Goal: Task Accomplishment & Management: Use online tool/utility

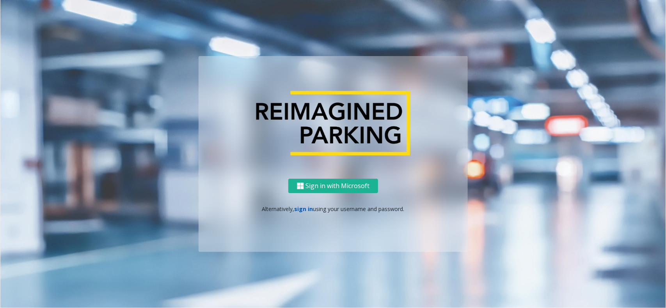
click at [309, 207] on link "sign in" at bounding box center [303, 208] width 19 height 7
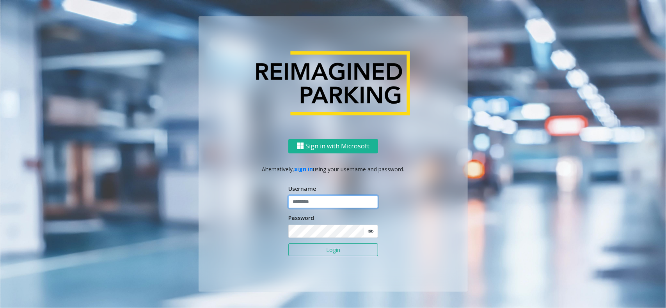
click at [314, 204] on input "text" at bounding box center [333, 202] width 90 height 13
type input "**********"
click at [311, 245] on button "Login" at bounding box center [333, 250] width 90 height 13
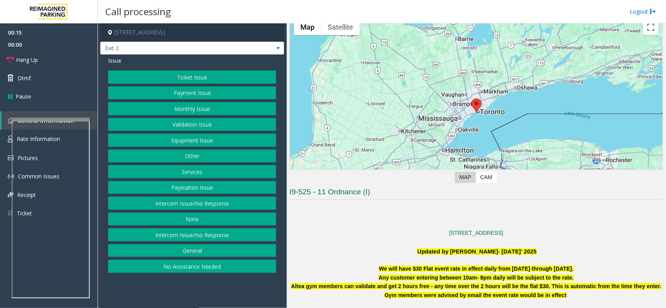
scroll to position [146, 0]
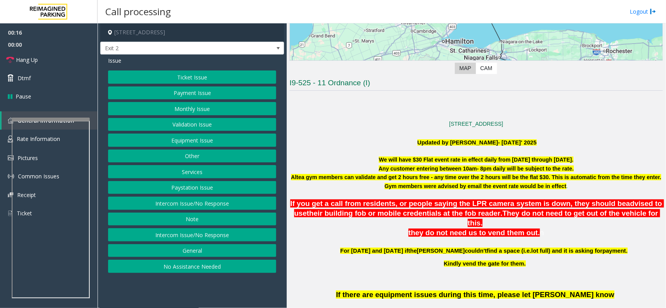
click at [203, 125] on button "Validation Issue" at bounding box center [192, 124] width 168 height 13
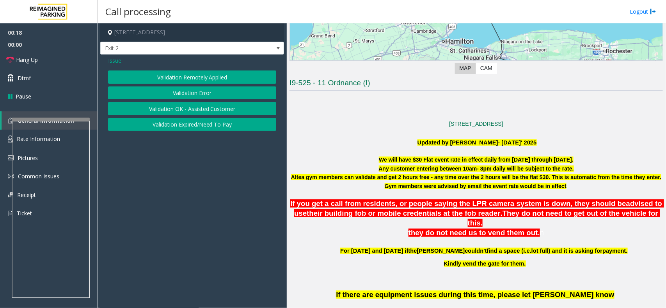
click at [182, 92] on button "Validation Error" at bounding box center [192, 93] width 168 height 13
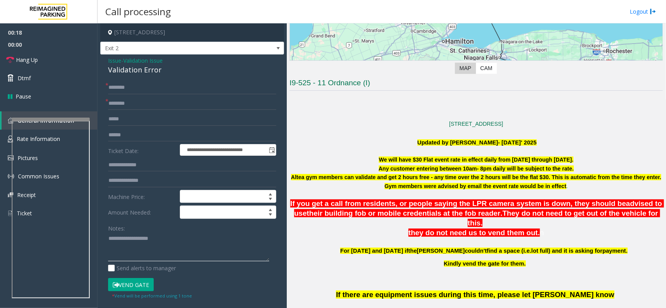
click at [166, 250] on textarea at bounding box center [188, 247] width 161 height 29
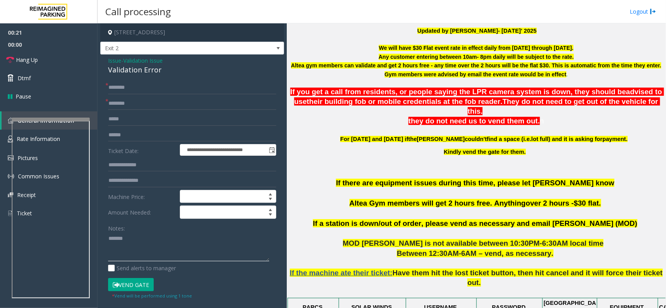
scroll to position [341, 0]
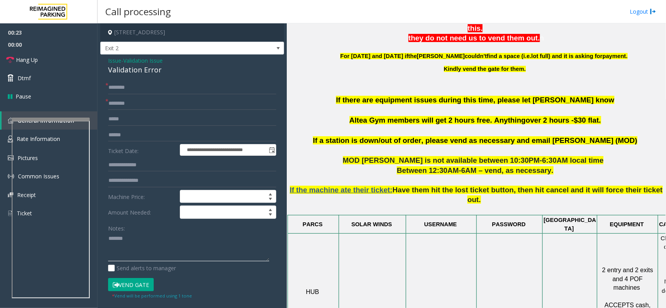
type textarea "******"
copy span "Altea Gym"
drag, startPoint x: 391, startPoint y: 112, endPoint x: 358, endPoint y: 113, distance: 32.8
click at [358, 113] on p "If there are equipment issues during this time, please let [PERSON_NAME] know A…" at bounding box center [475, 115] width 373 height 41
click at [138, 106] on input "text" at bounding box center [192, 103] width 168 height 13
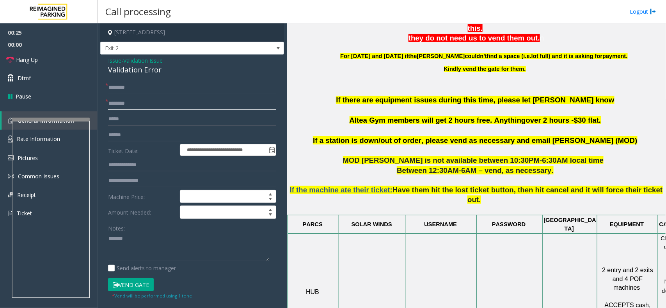
paste input "*********"
type input "*********"
click at [143, 257] on textarea at bounding box center [188, 247] width 161 height 29
click at [139, 75] on div "Validation Error" at bounding box center [192, 70] width 168 height 11
click at [139, 74] on div "Validation Error" at bounding box center [192, 70] width 168 height 11
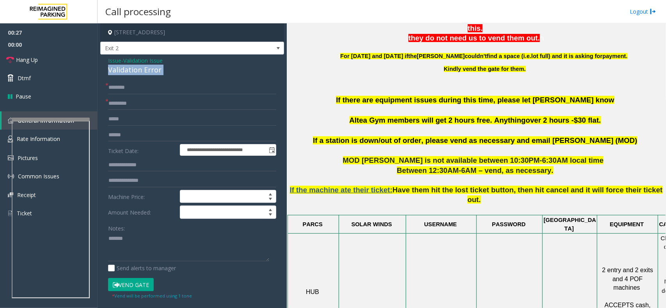
click at [139, 74] on div "Validation Error" at bounding box center [192, 70] width 168 height 11
copy div "Validation Error"
click at [149, 248] on textarea at bounding box center [188, 247] width 161 height 29
paste textarea "**********"
type textarea "**********"
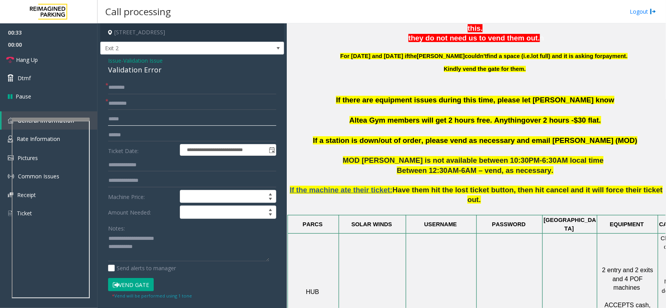
click at [127, 117] on input "text" at bounding box center [192, 119] width 168 height 13
click at [126, 137] on input "text" at bounding box center [192, 135] width 168 height 13
type input "*******"
click at [151, 246] on textarea at bounding box center [188, 247] width 161 height 29
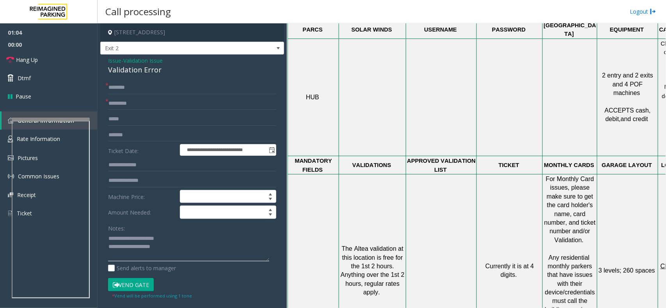
scroll to position [536, 57]
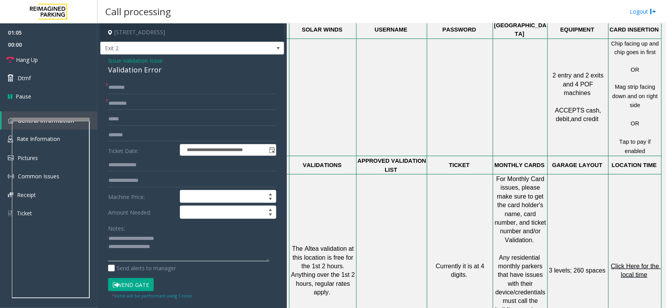
type textarea "**********"
click at [618, 263] on span "Click Here for the local time" at bounding box center [636, 270] width 50 height 15
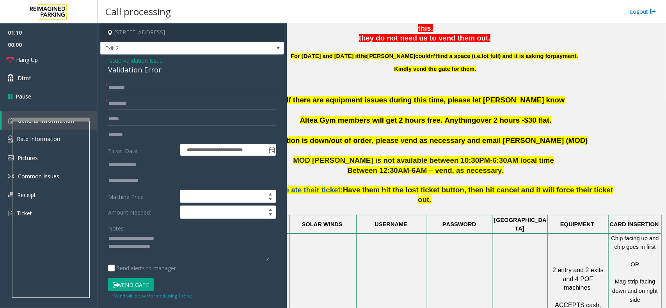
scroll to position [341, 0]
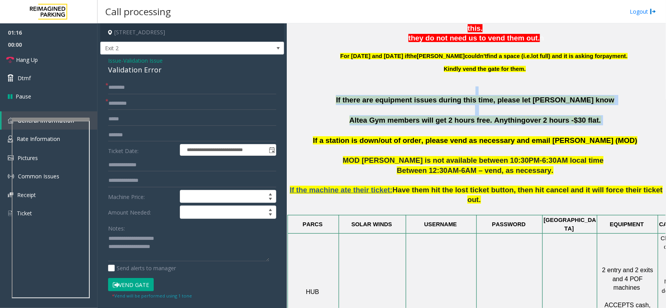
drag, startPoint x: 593, startPoint y: 114, endPoint x: 344, endPoint y: 85, distance: 250.0
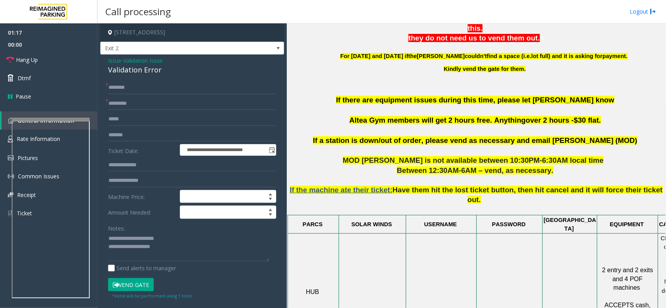
click at [343, 78] on p at bounding box center [475, 82] width 373 height 9
click at [121, 58] on span "Issue" at bounding box center [114, 61] width 13 height 8
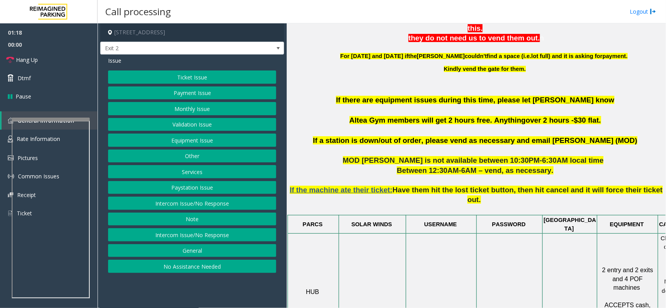
click at [180, 121] on button "Validation Issue" at bounding box center [192, 124] width 168 height 13
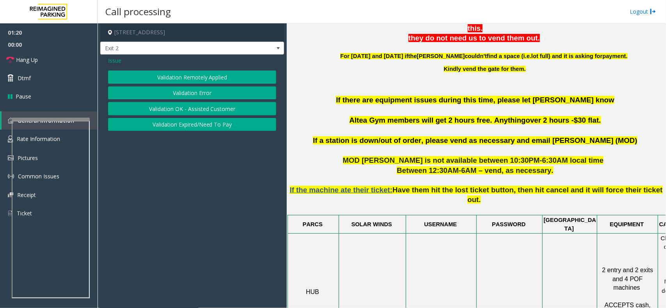
click at [187, 124] on button "Validation Expired/Need To Pay" at bounding box center [192, 124] width 168 height 13
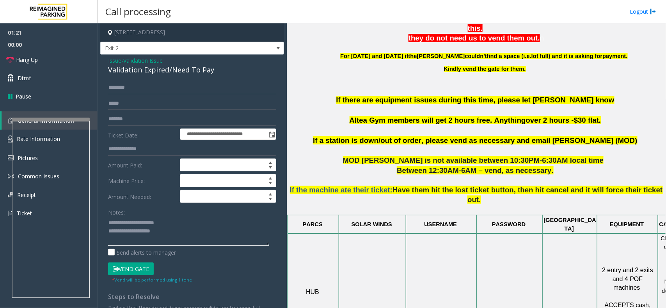
click at [173, 239] on textarea at bounding box center [188, 231] width 161 height 29
click at [142, 122] on input "*******" at bounding box center [192, 119] width 168 height 13
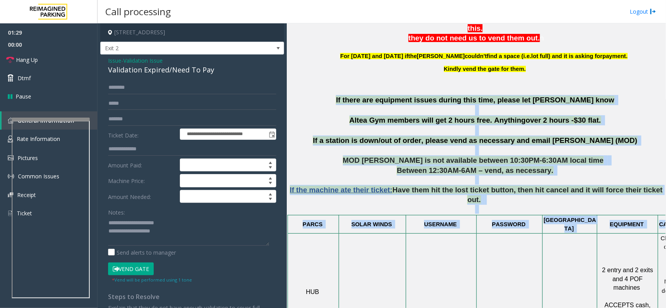
scroll to position [341, 57]
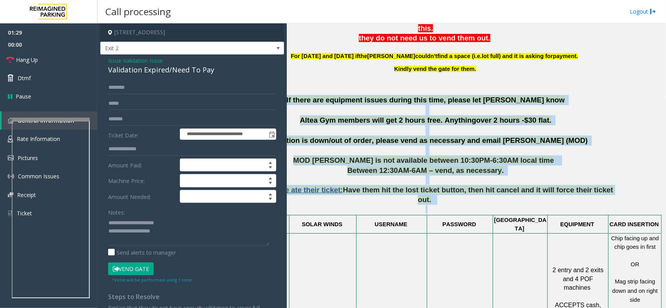
drag, startPoint x: 324, startPoint y: 89, endPoint x: 665, endPoint y: 197, distance: 358.3
click at [665, 197] on div "Main Revenue Control Manufacturer: Skidata ← Move left → Move right ↑ Move up ↓…" at bounding box center [476, 165] width 379 height 285
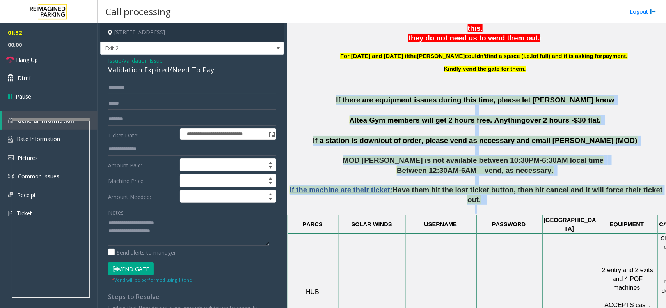
click at [482, 234] on td at bounding box center [509, 293] width 66 height 118
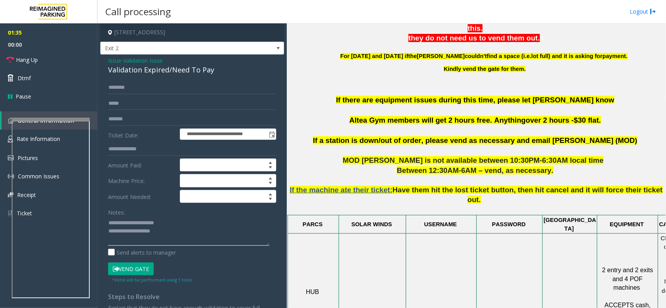
click at [200, 242] on textarea at bounding box center [188, 231] width 161 height 29
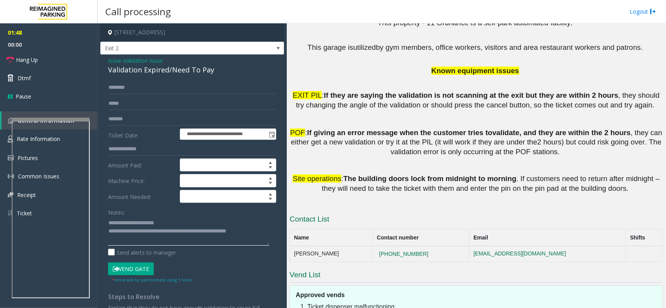
scroll to position [1161, 0]
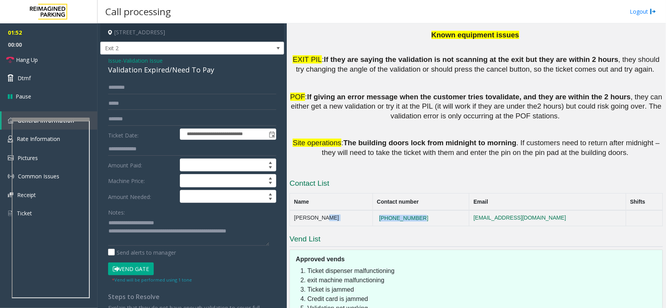
copy tr "[PHONE_NUMBER]"
drag, startPoint x: 413, startPoint y: 137, endPoint x: 349, endPoint y: 137, distance: 63.9
click at [349, 211] on tr "[PERSON_NAME] [PHONE_NUMBER] [EMAIL_ADDRESS][DOMAIN_NAME]" at bounding box center [476, 219] width 373 height 16
click at [258, 231] on textarea at bounding box center [188, 231] width 161 height 29
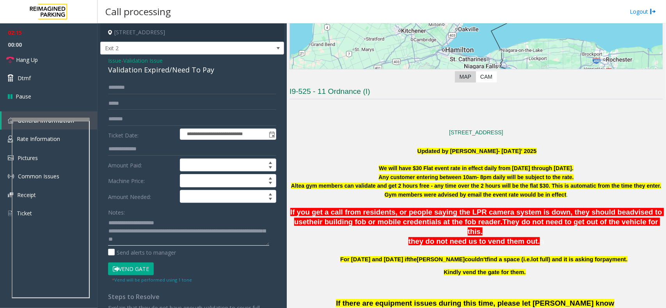
scroll to position [186, 0]
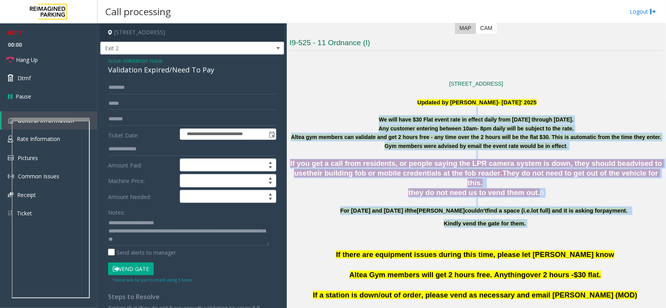
drag, startPoint x: 364, startPoint y: 112, endPoint x: 526, endPoint y: 215, distance: 192.0
click at [536, 220] on p "Kindly vend the gate for them." at bounding box center [485, 224] width 354 height 9
drag, startPoint x: 535, startPoint y: 225, endPoint x: 359, endPoint y: 116, distance: 206.1
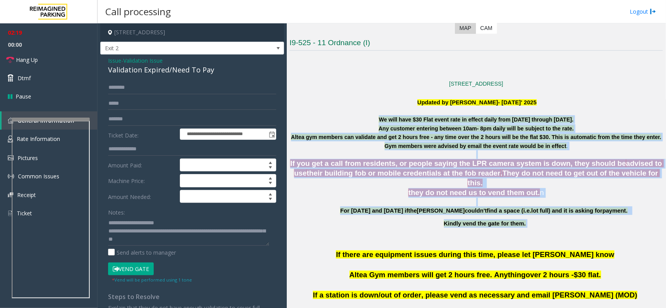
click at [359, 116] on p "We will have $30 Flat event rate in effect daily from [DATE] through [DATE]." at bounding box center [475, 119] width 373 height 9
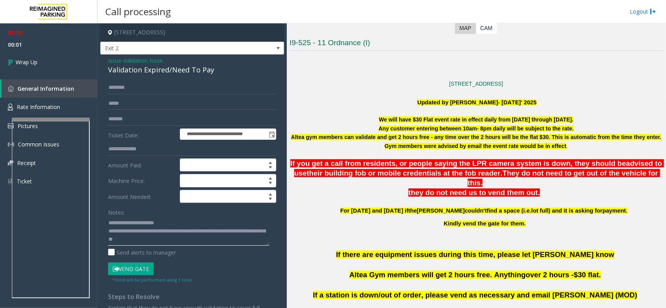
click at [170, 243] on textarea at bounding box center [188, 231] width 161 height 29
type textarea "**********"
click at [60, 56] on link "Wrap Up" at bounding box center [48, 62] width 97 height 23
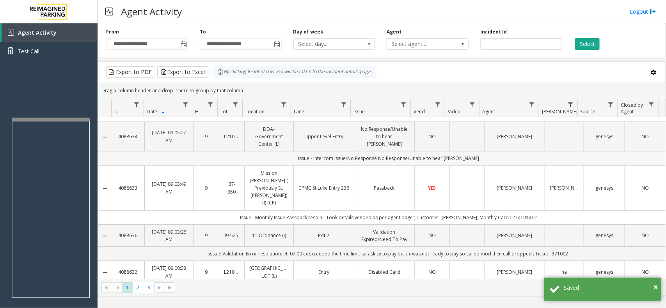
scroll to position [49, 0]
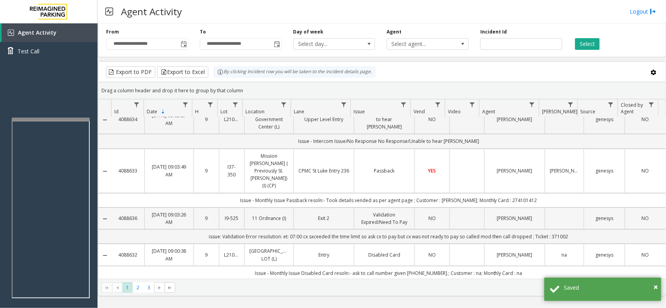
click at [463, 208] on td "Data table" at bounding box center [466, 219] width 35 height 22
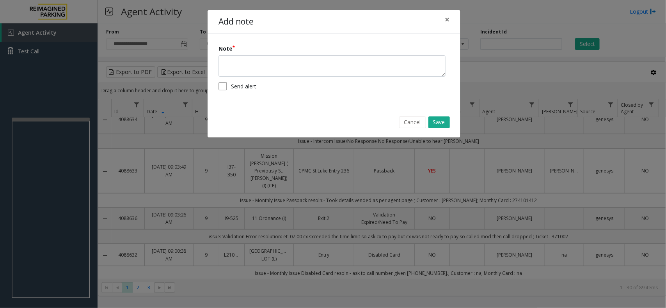
click at [365, 80] on form "Note Send alert" at bounding box center [333, 69] width 231 height 51
click at [365, 78] on form "Note Send alert" at bounding box center [333, 69] width 231 height 51
click at [365, 77] on form "Note Send alert" at bounding box center [333, 69] width 231 height 51
click at [365, 76] on textarea at bounding box center [331, 65] width 227 height 21
type textarea "**********"
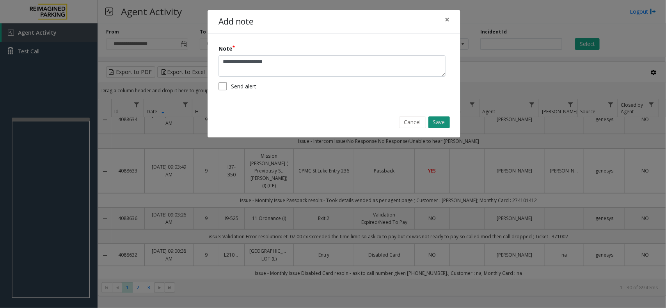
click at [437, 127] on button "Save" at bounding box center [438, 123] width 21 height 12
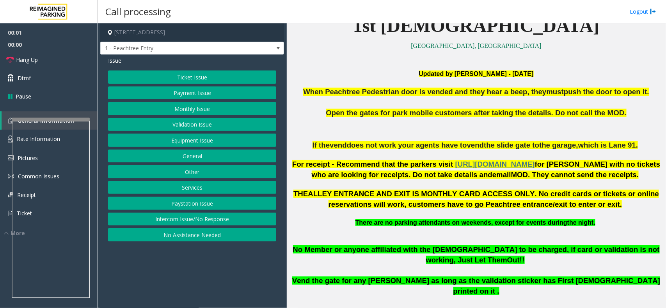
scroll to position [244, 0]
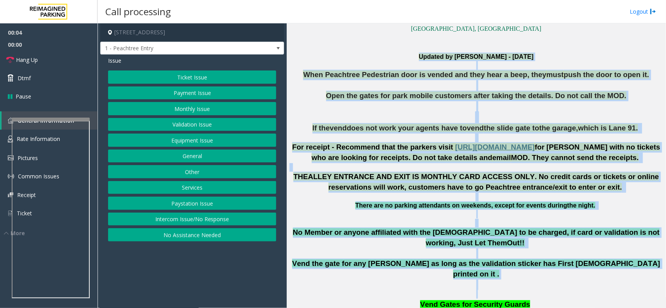
drag, startPoint x: 374, startPoint y: 55, endPoint x: 561, endPoint y: 274, distance: 288.2
click at [561, 290] on p at bounding box center [475, 294] width 373 height 9
drag, startPoint x: 560, startPoint y: 271, endPoint x: 375, endPoint y: 61, distance: 279.6
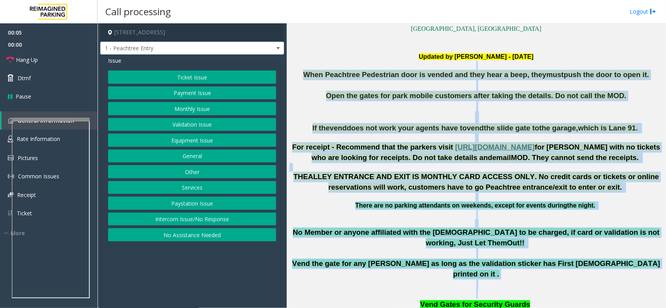
click at [375, 61] on p at bounding box center [475, 65] width 373 height 9
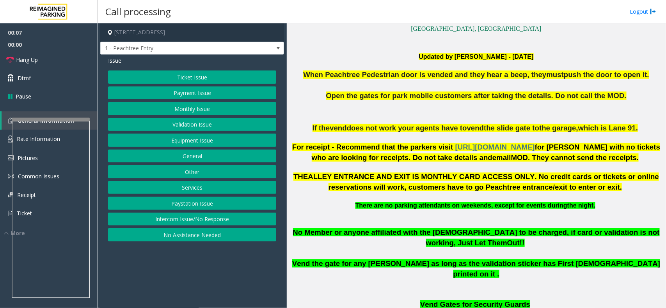
click at [370, 52] on p at bounding box center [475, 48] width 373 height 9
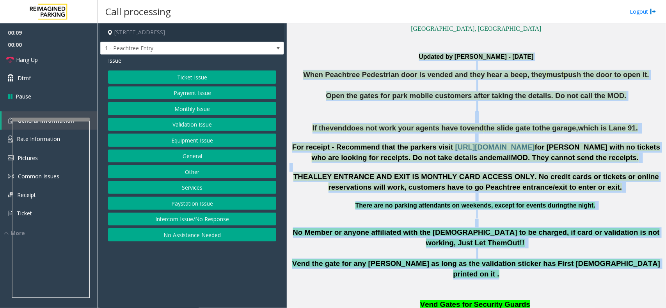
drag, startPoint x: 430, startPoint y: 108, endPoint x: 550, endPoint y: 266, distance: 199.0
click at [550, 280] on p at bounding box center [475, 285] width 373 height 11
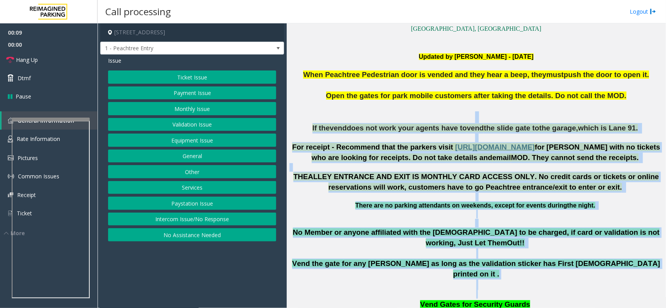
drag, startPoint x: 550, startPoint y: 266, endPoint x: 398, endPoint y: 79, distance: 241.4
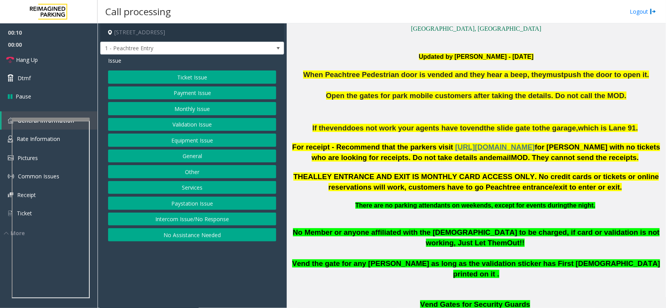
click at [376, 60] on p "Updated by [PERSON_NAME] - [DATE]" at bounding box center [475, 57] width 373 height 9
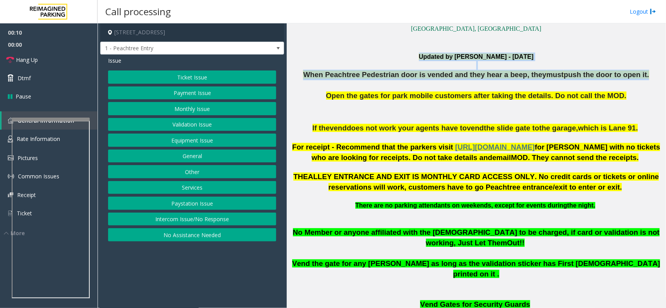
drag, startPoint x: 376, startPoint y: 60, endPoint x: 387, endPoint y: 75, distance: 18.7
click at [387, 75] on div "Updated by [PERSON_NAME] - [DATE] When Peachtree Pedestrian door is vended and …" at bounding box center [475, 93] width 373 height 81
click at [381, 65] on p at bounding box center [475, 65] width 373 height 9
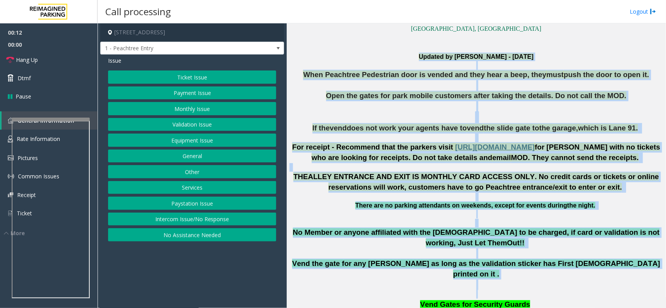
drag, startPoint x: 373, startPoint y: 56, endPoint x: 551, endPoint y: 277, distance: 283.9
click at [551, 290] on p at bounding box center [475, 294] width 373 height 9
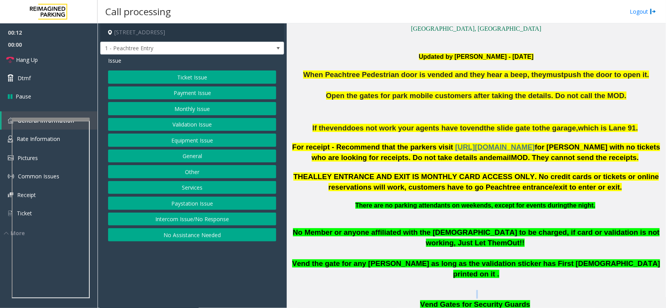
click at [551, 290] on p at bounding box center [475, 294] width 373 height 9
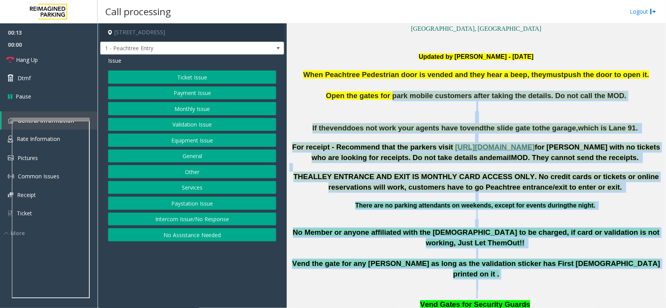
drag, startPoint x: 551, startPoint y: 277, endPoint x: 400, endPoint y: 92, distance: 238.6
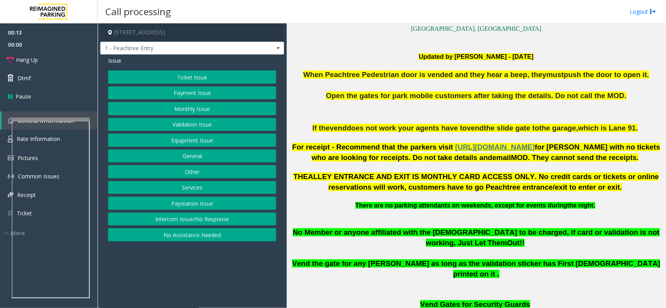
click at [385, 66] on p at bounding box center [475, 65] width 373 height 9
click at [234, 221] on button "Intercom Issue/No Response" at bounding box center [192, 219] width 168 height 13
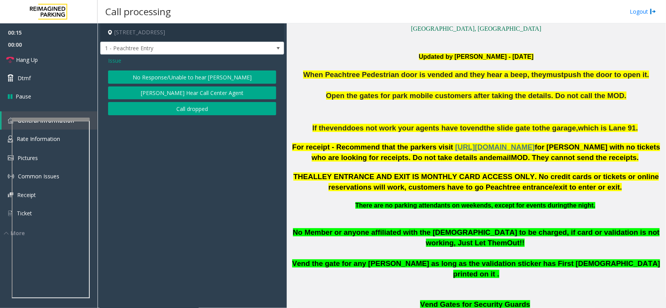
click at [182, 76] on button "No Response/Unable to hear [PERSON_NAME]" at bounding box center [192, 77] width 168 height 13
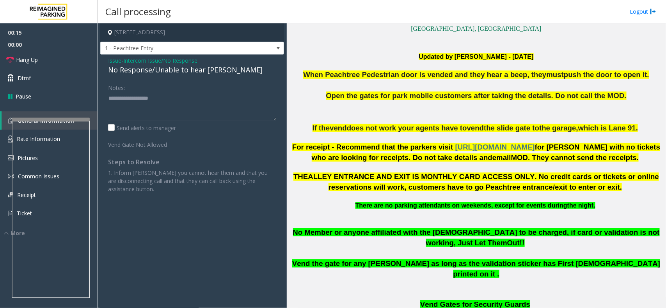
click at [188, 69] on div "No Response/Unable to hear [PERSON_NAME]" at bounding box center [192, 70] width 168 height 11
click at [228, 103] on textarea at bounding box center [192, 106] width 168 height 29
type textarea "**********"
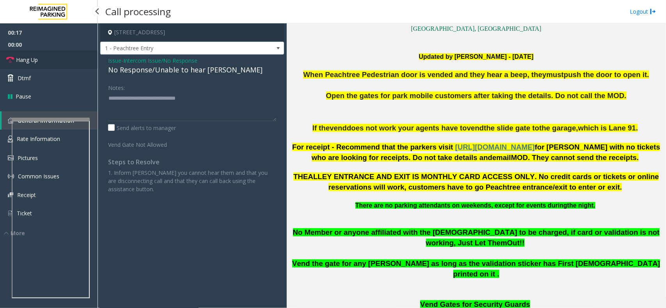
click at [39, 67] on link "Hang Up" at bounding box center [48, 60] width 97 height 18
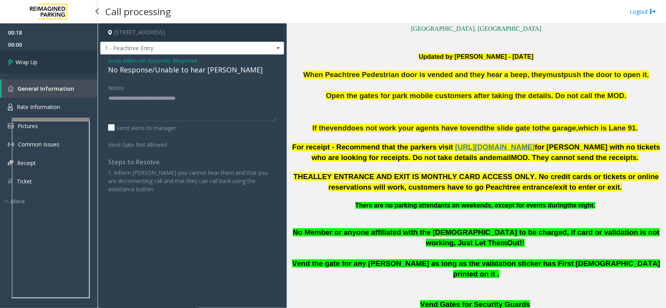
click at [39, 67] on link "Wrap Up" at bounding box center [48, 62] width 97 height 23
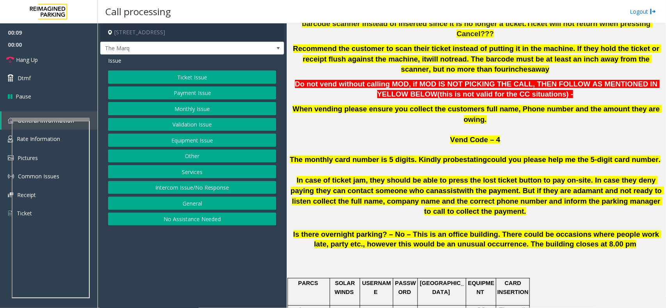
scroll to position [244, 0]
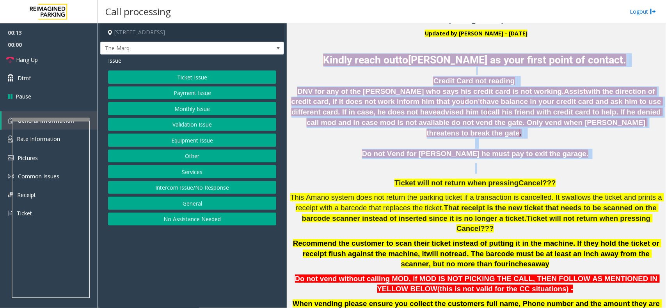
drag, startPoint x: 311, startPoint y: 55, endPoint x: 523, endPoint y: 160, distance: 237.0
click at [523, 160] on div "Updated by [PERSON_NAME] - [DATE] Kindly reach out to [PERSON_NAME] as your fir…" at bounding box center [475, 249] width 373 height 439
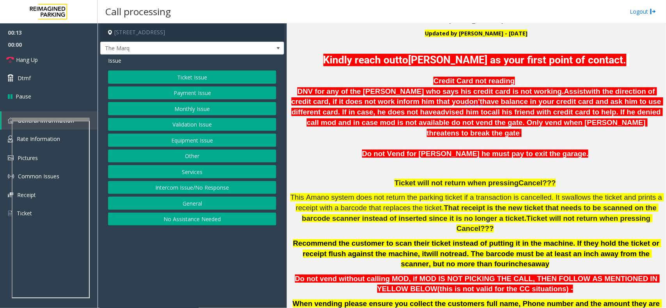
click at [558, 162] on h6 "Credit Card not reading DNV for any of the [PERSON_NAME] who says his credit ca…" at bounding box center [475, 265] width 373 height 379
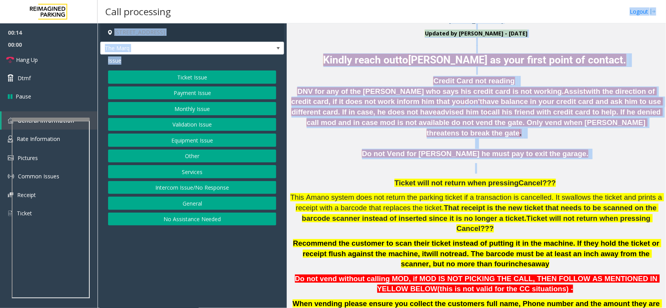
scroll to position [116, 0]
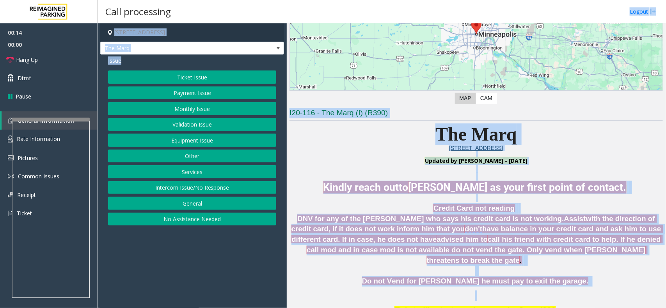
drag, startPoint x: 592, startPoint y: 149, endPoint x: 283, endPoint y: 10, distance: 339.1
click at [283, 10] on div "Call processing Logout [STREET_ADDRESS] The Marq Issue Ticket Issue Payment Iss…" at bounding box center [381, 154] width 568 height 308
click at [355, 137] on p "The Marq" at bounding box center [475, 134] width 373 height 21
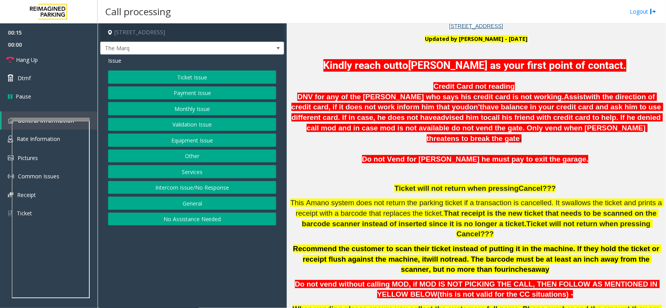
scroll to position [311, 0]
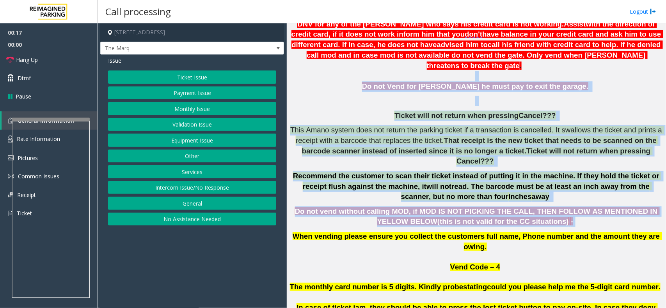
drag, startPoint x: 350, startPoint y: 67, endPoint x: 562, endPoint y: 201, distance: 250.8
click at [562, 201] on h6 "Credit Card not reading DNV for any of the [PERSON_NAME] who says his credit ca…" at bounding box center [475, 198] width 373 height 379
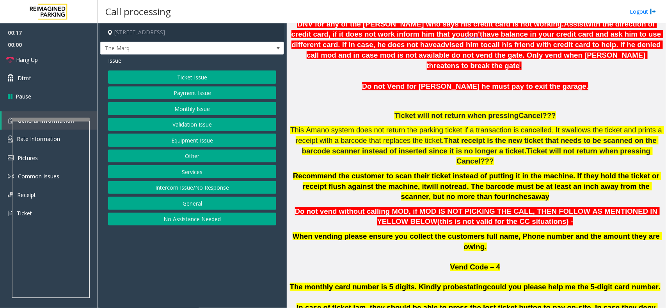
click at [547, 252] on p at bounding box center [475, 257] width 373 height 11
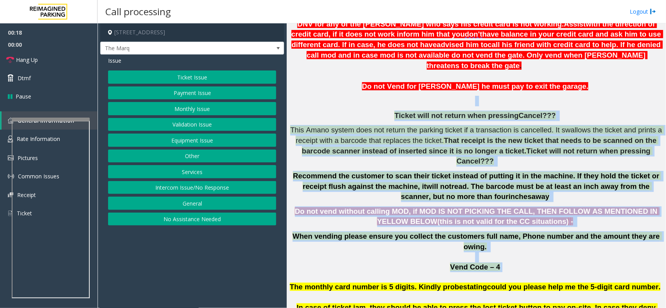
drag, startPoint x: 545, startPoint y: 229, endPoint x: 446, endPoint y: 93, distance: 168.4
click at [446, 93] on h6 "Credit Card not reading DNV for any of the [PERSON_NAME] who says his credit ca…" at bounding box center [475, 198] width 373 height 379
click at [379, 94] on h6 "Credit Card not reading DNV for any of the [PERSON_NAME] who says his credit ca…" at bounding box center [475, 198] width 373 height 379
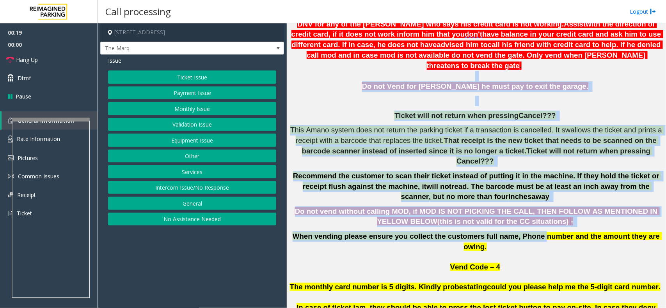
drag, startPoint x: 356, startPoint y: 62, endPoint x: 520, endPoint y: 213, distance: 222.7
click at [520, 213] on h6 "Credit Card not reading DNV for any of the [PERSON_NAME] who says his credit ca…" at bounding box center [475, 198] width 373 height 379
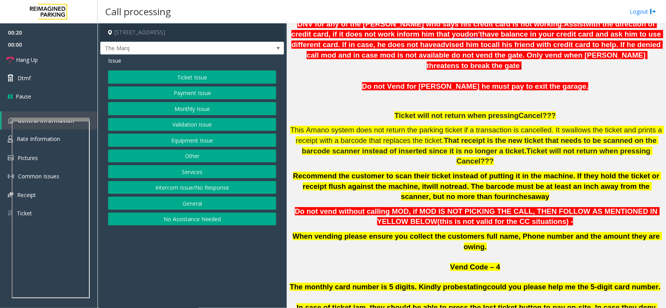
click at [522, 263] on p "Vend Code – 4" at bounding box center [475, 268] width 373 height 10
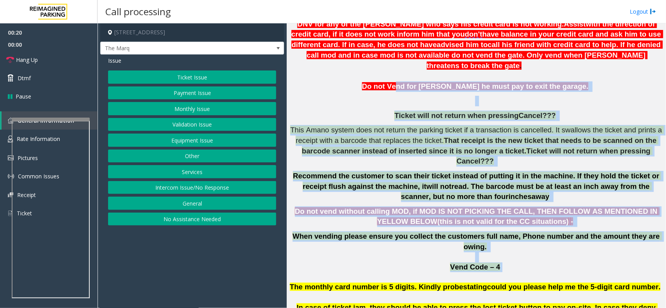
drag, startPoint x: 515, startPoint y: 238, endPoint x: 397, endPoint y: 78, distance: 198.7
click at [397, 78] on h6 "Credit Card not reading DNV for any of the [PERSON_NAME] who says his credit ca…" at bounding box center [475, 198] width 373 height 379
click at [371, 81] on h6 "Credit Card not reading DNV for any of the [PERSON_NAME] who says his credit ca…" at bounding box center [475, 198] width 373 height 379
drag, startPoint x: 358, startPoint y: 68, endPoint x: 497, endPoint y: 234, distance: 216.7
click at [497, 234] on h6 "Credit Card not reading DNV for any of the [PERSON_NAME] who says his credit ca…" at bounding box center [475, 198] width 373 height 379
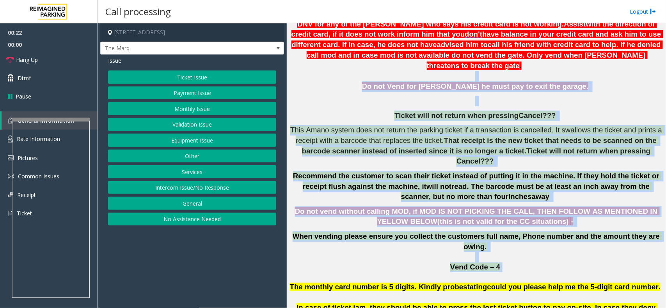
click at [501, 263] on p "Vend Code – 4" at bounding box center [475, 268] width 373 height 10
drag, startPoint x: 501, startPoint y: 234, endPoint x: 355, endPoint y: 73, distance: 217.2
click at [355, 73] on h6 "Credit Card not reading DNV for any of the [PERSON_NAME] who says his credit ca…" at bounding box center [475, 198] width 373 height 379
click at [355, 81] on p "Do not Vend for [PERSON_NAME] he must pay to exit the garage." at bounding box center [475, 86] width 373 height 11
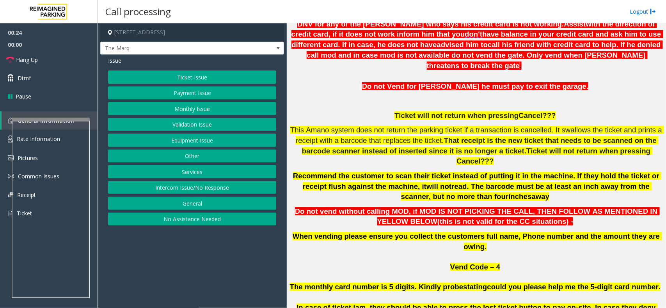
click at [361, 71] on p at bounding box center [475, 76] width 373 height 11
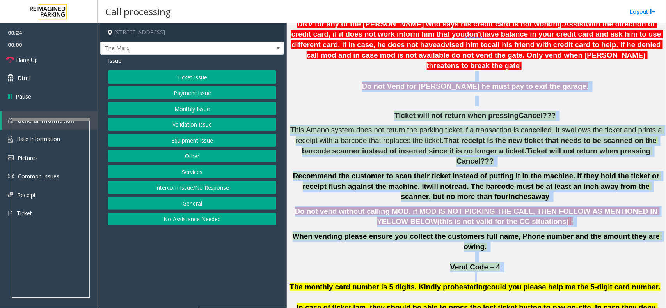
drag, startPoint x: 361, startPoint y: 67, endPoint x: 505, endPoint y: 239, distance: 225.0
click at [505, 239] on h6 "Credit Card not reading DNV for any of the [PERSON_NAME] who says his credit ca…" at bounding box center [475, 198] width 373 height 379
click at [505, 273] on p at bounding box center [475, 278] width 373 height 10
drag, startPoint x: 505, startPoint y: 239, endPoint x: 347, endPoint y: 74, distance: 228.0
click at [347, 74] on h6 "Credit Card not reading DNV for any of the [PERSON_NAME] who says his credit ca…" at bounding box center [475, 198] width 373 height 379
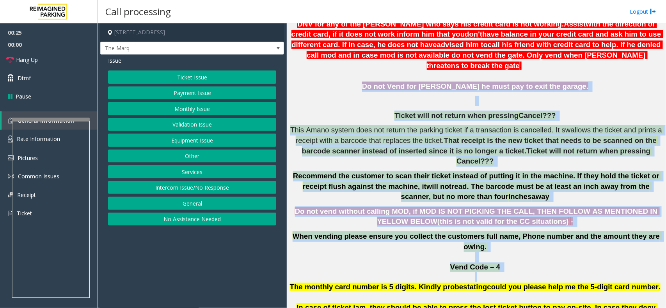
click at [347, 81] on p "Do not Vend for [PERSON_NAME] he must pay to exit the garage." at bounding box center [475, 86] width 373 height 11
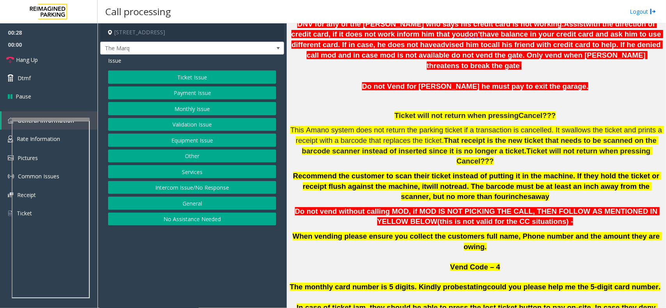
click at [182, 223] on button "No Assistance Needed" at bounding box center [192, 219] width 168 height 13
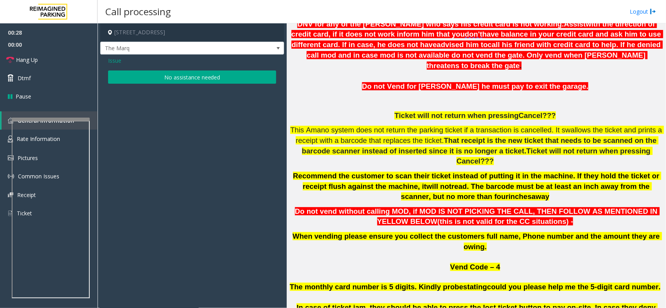
click at [172, 83] on button "No assistance needed" at bounding box center [192, 77] width 168 height 13
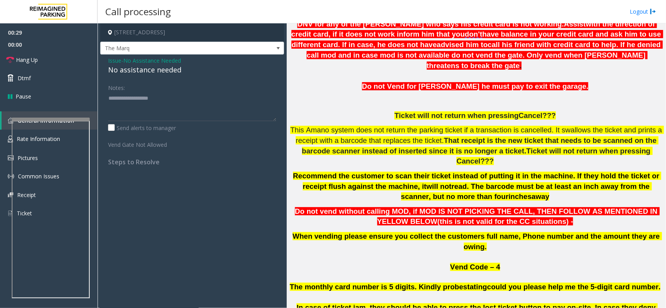
click at [149, 70] on div "No assistance needed" at bounding box center [192, 70] width 168 height 11
click at [182, 103] on textarea at bounding box center [192, 106] width 168 height 29
type textarea "**********"
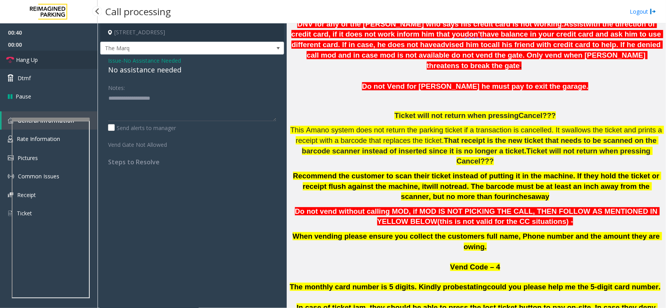
click at [48, 57] on link "Hang Up" at bounding box center [48, 60] width 97 height 18
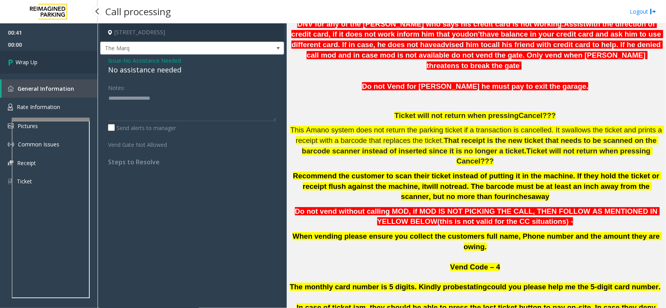
click at [48, 57] on link "Wrap Up" at bounding box center [48, 62] width 97 height 23
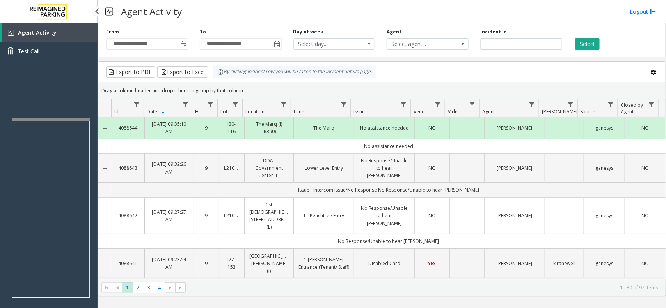
click at [68, 111] on app-root "**********" at bounding box center [333, 154] width 666 height 308
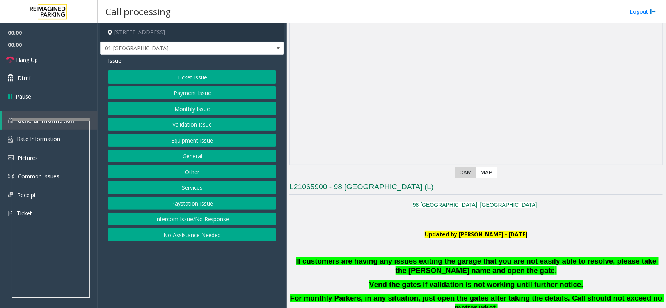
scroll to position [146, 0]
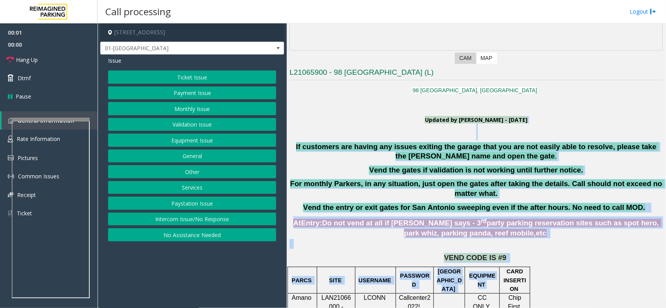
drag, startPoint x: 357, startPoint y: 122, endPoint x: 503, endPoint y: 267, distance: 205.9
click at [519, 248] on p at bounding box center [475, 244] width 373 height 10
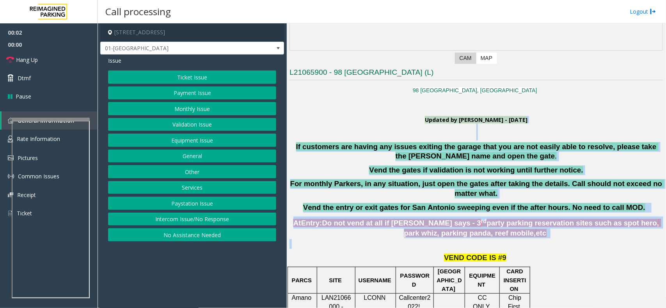
drag, startPoint x: 519, startPoint y: 248, endPoint x: 380, endPoint y: 123, distance: 187.2
click at [380, 123] on p "Updated by [PERSON_NAME] - [DATE]" at bounding box center [475, 119] width 373 height 7
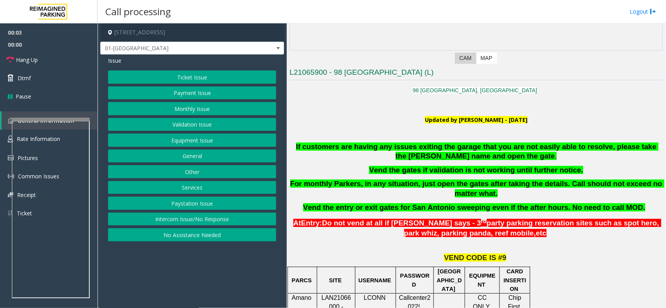
click at [380, 123] on p "Updated by [PERSON_NAME] - [DATE]" at bounding box center [475, 119] width 373 height 7
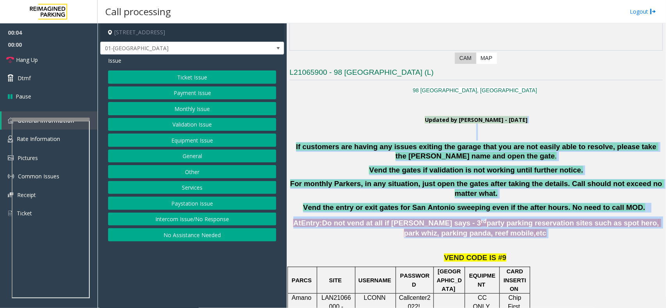
drag, startPoint x: 380, startPoint y: 123, endPoint x: 535, endPoint y: 231, distance: 189.0
click at [535, 231] on p "At Entry: Do not vend at all if [PERSON_NAME] says - 3 rd party parking reserva…" at bounding box center [476, 228] width 375 height 22
drag, startPoint x: 504, startPoint y: 250, endPoint x: 402, endPoint y: 90, distance: 189.9
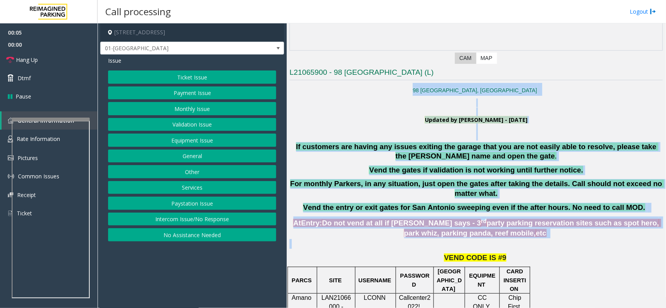
click at [364, 110] on p at bounding box center [475, 108] width 373 height 18
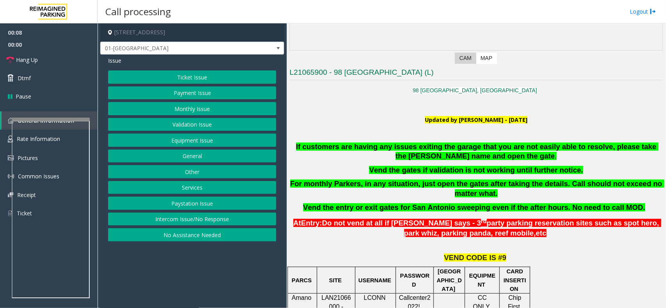
click at [205, 140] on button "Equipment Issue" at bounding box center [192, 140] width 168 height 13
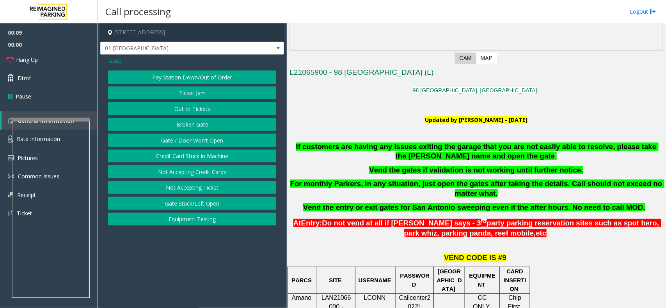
click at [191, 96] on button "Ticket Jam" at bounding box center [192, 93] width 168 height 13
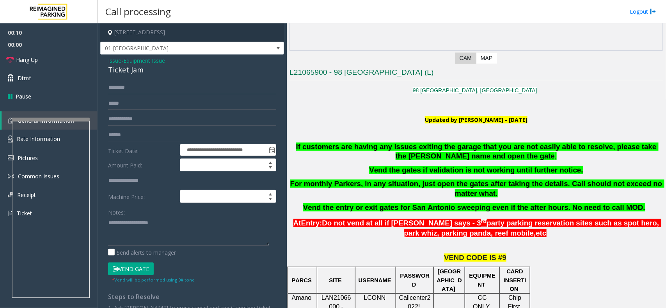
click at [113, 64] on span "Issue" at bounding box center [114, 61] width 13 height 8
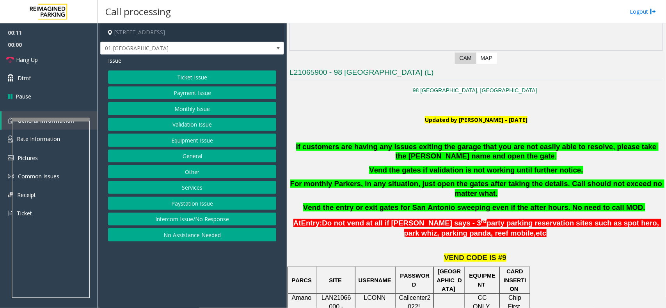
click at [188, 143] on button "Equipment Issue" at bounding box center [192, 140] width 168 height 13
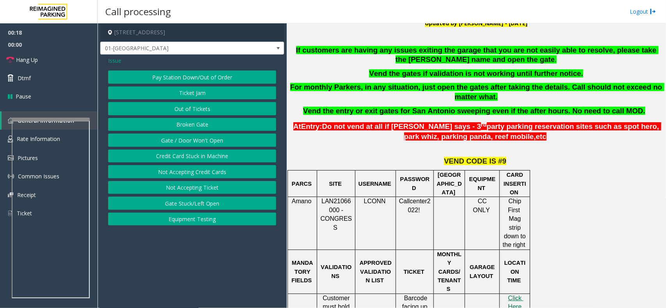
scroll to position [244, 0]
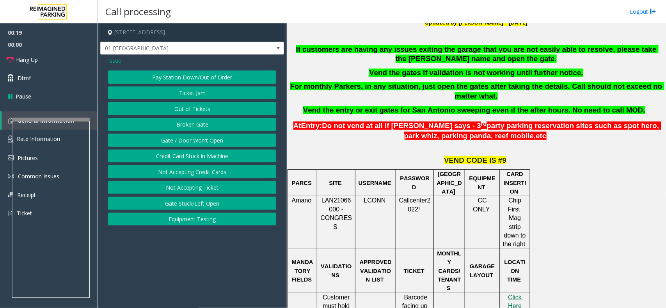
click at [108, 60] on span "Issue" at bounding box center [114, 61] width 13 height 8
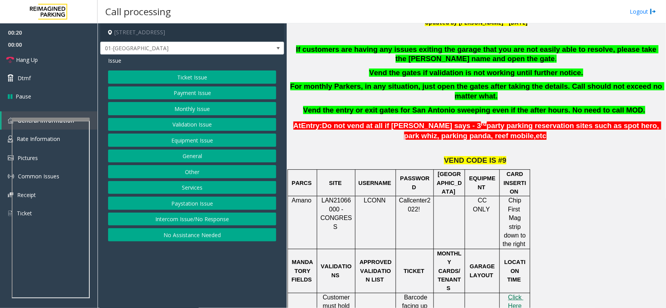
click at [205, 108] on button "Monthly Issue" at bounding box center [192, 108] width 168 height 13
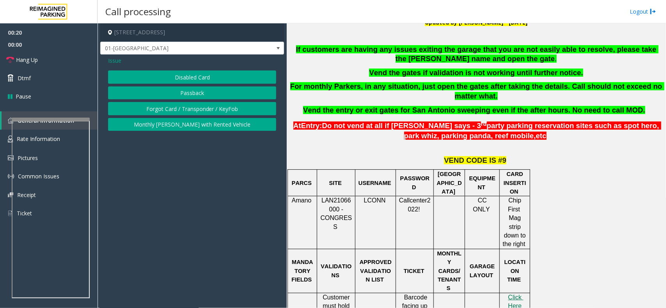
click at [198, 73] on button "Disabled Card" at bounding box center [192, 77] width 168 height 13
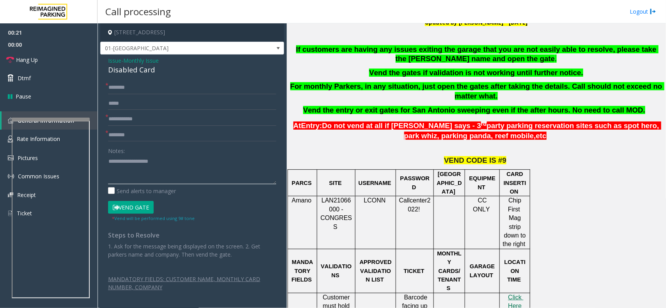
click at [140, 172] on textarea at bounding box center [192, 169] width 168 height 29
click at [143, 75] on div "Disabled Card" at bounding box center [192, 70] width 168 height 11
copy div "Disabled Card"
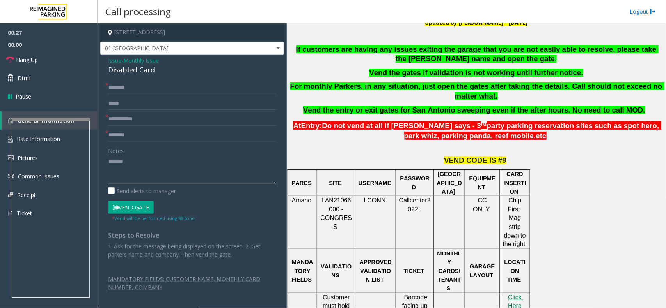
click at [149, 161] on textarea at bounding box center [192, 169] width 168 height 29
paste textarea "**********"
type textarea "**********"
click at [137, 85] on input "text" at bounding box center [192, 87] width 168 height 13
type input "**"
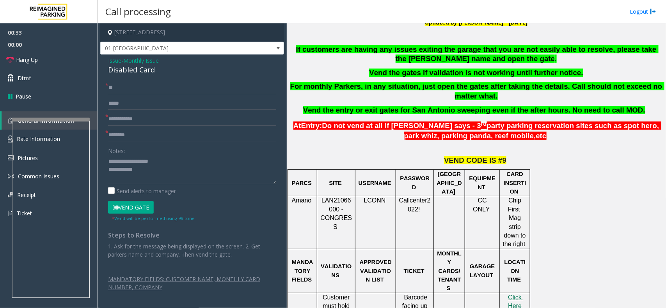
click at [139, 110] on form "* ** * * Notes: Send alerts to manager Vend Gate * Vend will be performed using…" at bounding box center [192, 151] width 168 height 141
click at [136, 112] on form "* ** * * Notes: Send alerts to manager Vend Gate * Vend will be performed using…" at bounding box center [192, 151] width 168 height 141
click at [136, 114] on input "text" at bounding box center [192, 119] width 168 height 13
type input "**"
click at [136, 135] on input "*" at bounding box center [192, 135] width 168 height 13
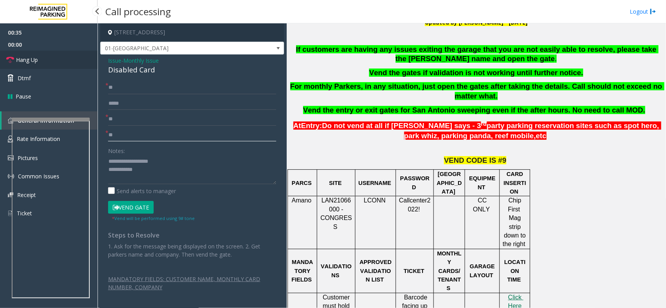
type input "**"
click at [53, 62] on link "Hang Up" at bounding box center [48, 60] width 97 height 18
click at [154, 175] on textarea at bounding box center [192, 169] width 168 height 29
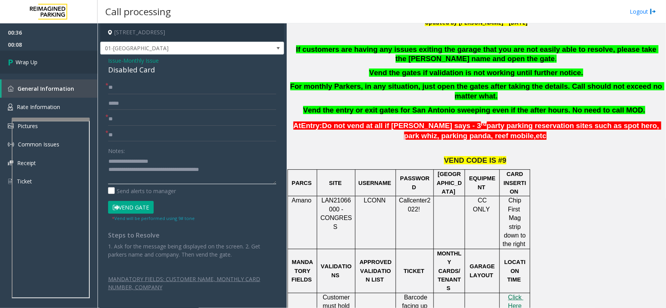
type textarea "**********"
click at [63, 71] on link "Wrap Up" at bounding box center [48, 62] width 97 height 23
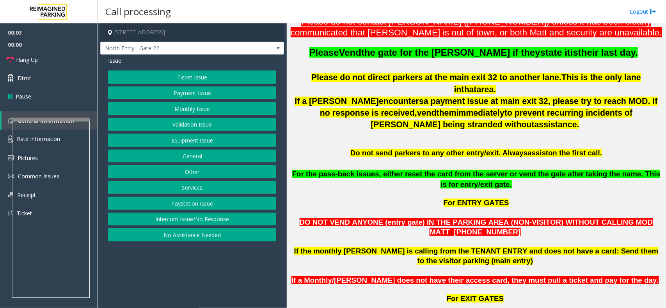
scroll to position [292, 0]
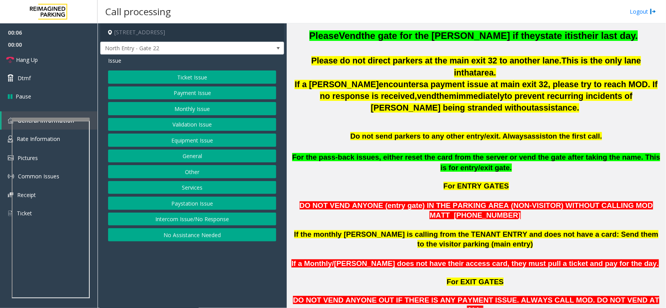
click at [195, 104] on button "Monthly Issue" at bounding box center [192, 108] width 168 height 13
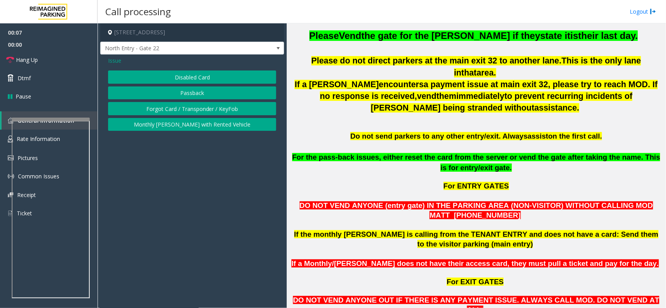
click at [191, 104] on button "Forgot Card / Transponder / KeyFob" at bounding box center [192, 108] width 168 height 13
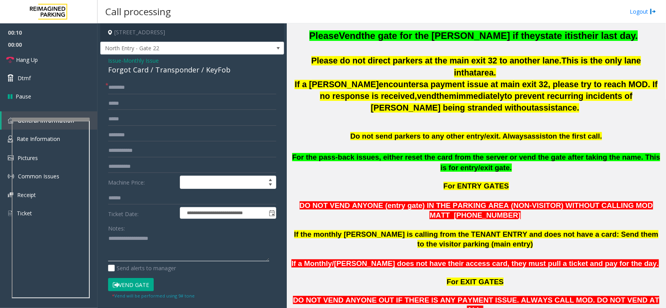
click at [147, 256] on textarea at bounding box center [188, 247] width 161 height 29
type textarea "******"
click at [155, 93] on input "text" at bounding box center [192, 87] width 168 height 13
type input "**"
click at [166, 79] on div "**********" at bounding box center [192, 224] width 184 height 338
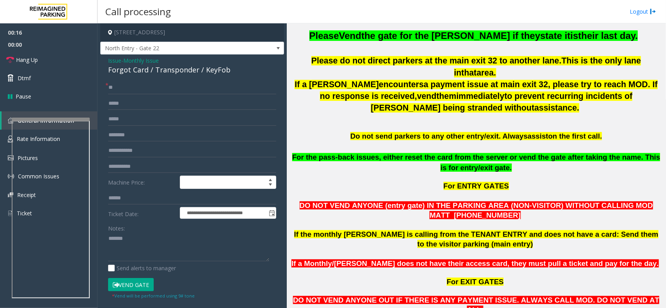
click at [172, 73] on div "Forgot Card / Transponder / KeyFob" at bounding box center [192, 70] width 168 height 11
copy div "Forgot Card / Transponder / KeyFob"
click at [147, 248] on textarea at bounding box center [188, 247] width 161 height 29
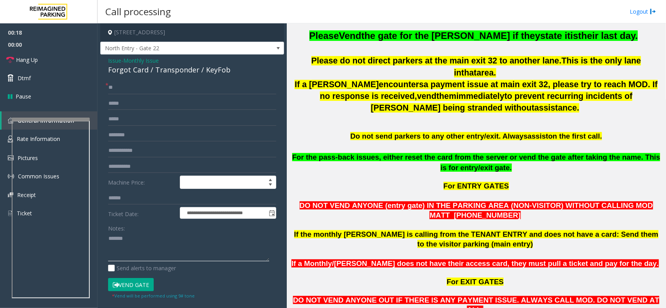
paste textarea "**********"
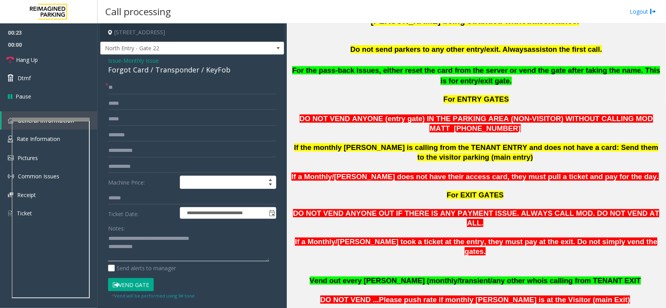
scroll to position [390, 0]
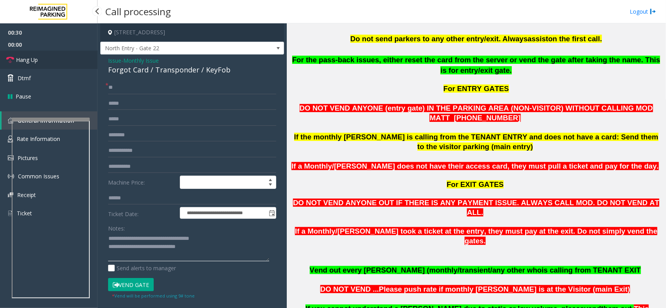
type textarea "**********"
click at [71, 51] on link "Hang Up" at bounding box center [48, 60] width 97 height 18
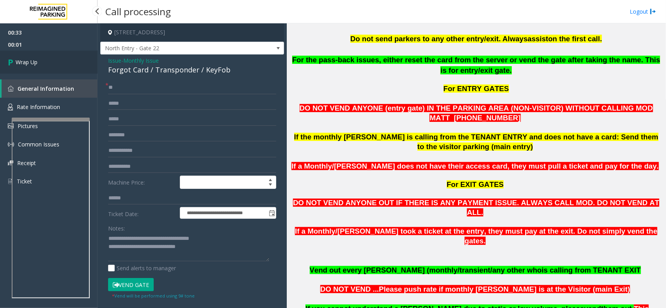
click at [71, 51] on link "Wrap Up" at bounding box center [48, 62] width 97 height 23
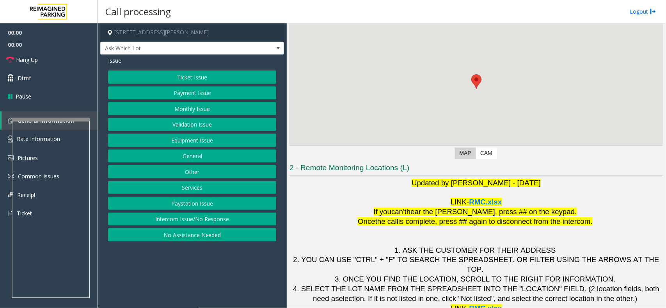
scroll to position [65, 0]
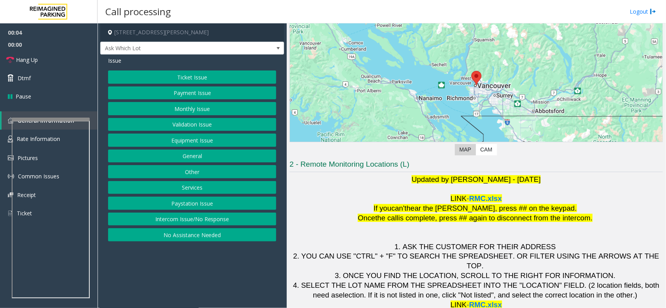
click at [211, 125] on button "Validation Issue" at bounding box center [192, 124] width 168 height 13
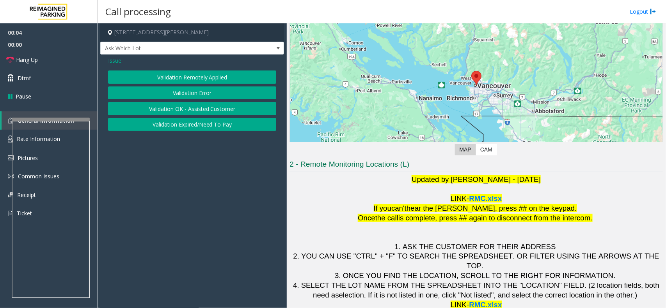
click at [203, 87] on button "Validation Error" at bounding box center [192, 93] width 168 height 13
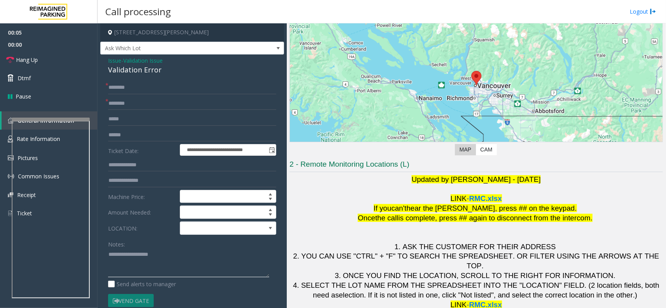
click at [161, 255] on textarea at bounding box center [188, 263] width 161 height 29
click at [145, 73] on div "Validation Error" at bounding box center [192, 70] width 168 height 11
copy div "Validation Error"
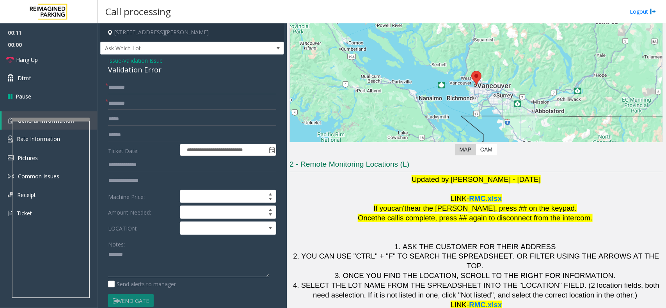
click at [172, 264] on textarea at bounding box center [188, 263] width 161 height 29
paste textarea "**********"
type textarea "**********"
click at [208, 238] on form "**********" at bounding box center [192, 202] width 168 height 243
click at [211, 235] on span at bounding box center [218, 228] width 76 height 12
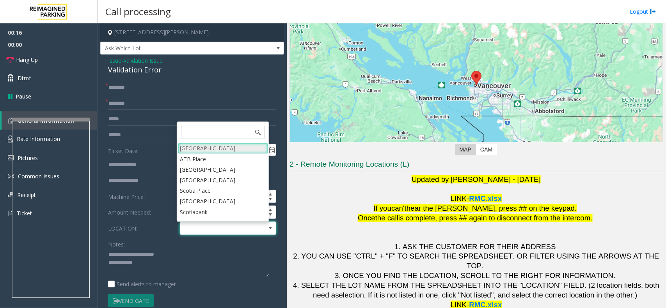
click at [203, 148] on Village "[GEOGRAPHIC_DATA]" at bounding box center [223, 148] width 90 height 11
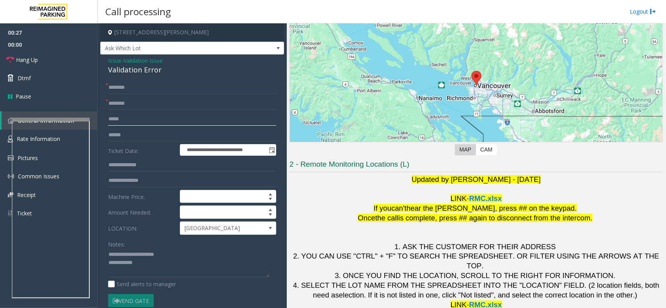
click at [150, 113] on input "text" at bounding box center [192, 119] width 168 height 13
click at [149, 110] on input "text" at bounding box center [192, 103] width 168 height 13
type input "*********"
click at [138, 137] on input "text" at bounding box center [192, 135] width 168 height 13
click at [111, 137] on input "text" at bounding box center [192, 135] width 168 height 13
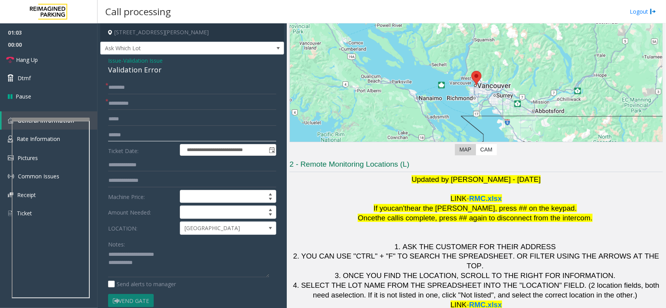
click at [151, 139] on input "text" at bounding box center [192, 135] width 168 height 13
type input "*******"
click at [154, 273] on textarea at bounding box center [188, 263] width 161 height 29
click at [156, 263] on textarea at bounding box center [188, 263] width 161 height 29
type textarea "**********"
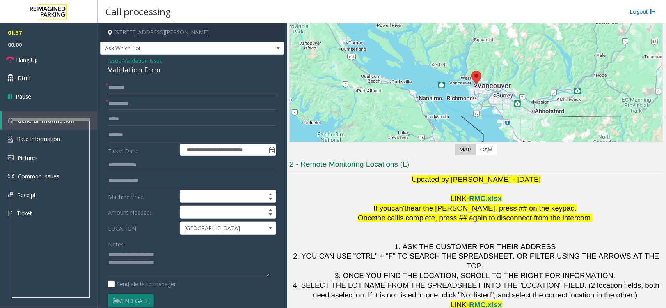
click at [131, 88] on input "text" at bounding box center [192, 87] width 168 height 13
type input "*****"
click at [208, 271] on textarea at bounding box center [188, 263] width 161 height 29
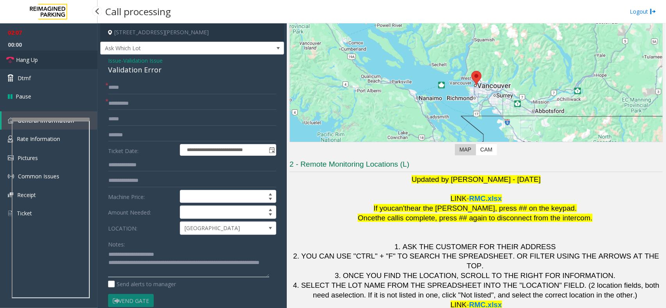
type textarea "**********"
click at [47, 60] on link "Hang Up" at bounding box center [48, 60] width 97 height 18
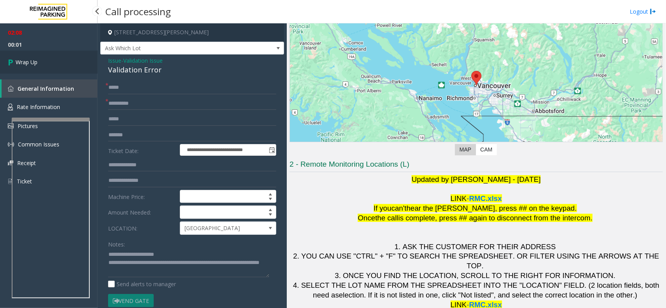
click at [60, 67] on link "Wrap Up" at bounding box center [48, 62] width 97 height 23
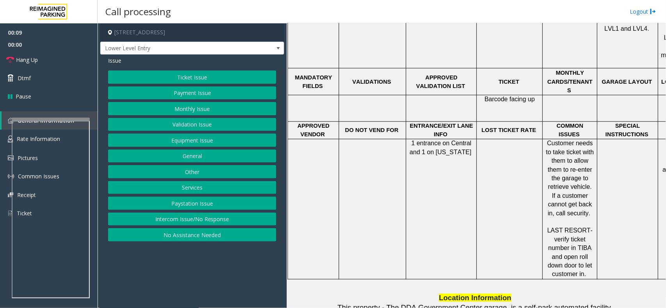
scroll to position [439, 0]
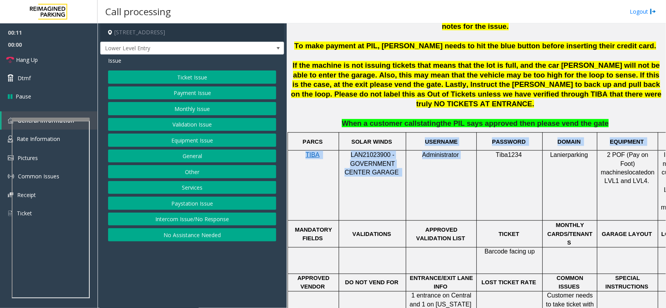
drag, startPoint x: 460, startPoint y: 136, endPoint x: 420, endPoint y: 131, distance: 41.3
click at [420, 133] on tbody "PARCS SOLAR WINDS USERNAME PASSWORD DOMAIN EQUIPMENT CARD INSERTION TIBA LAN210…" at bounding box center [499, 282] width 423 height 299
click at [447, 158] on td "Administrator" at bounding box center [441, 186] width 71 height 70
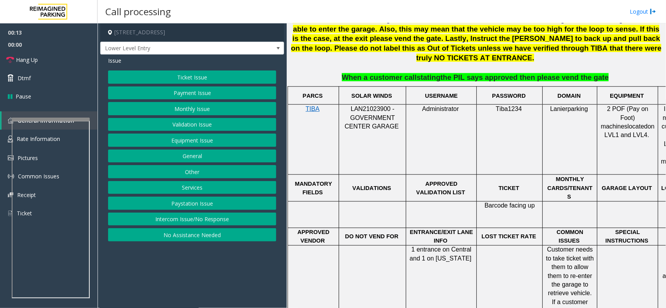
scroll to position [390, 0]
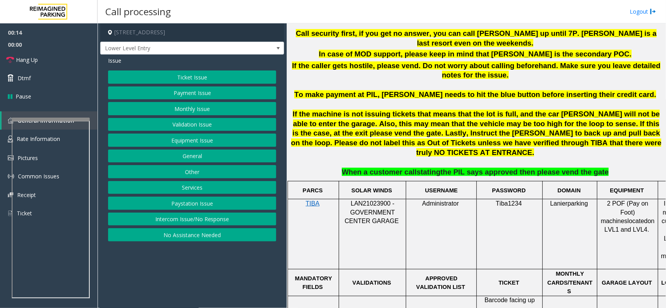
click at [204, 223] on button "Intercom Issue/No Response" at bounding box center [192, 219] width 168 height 13
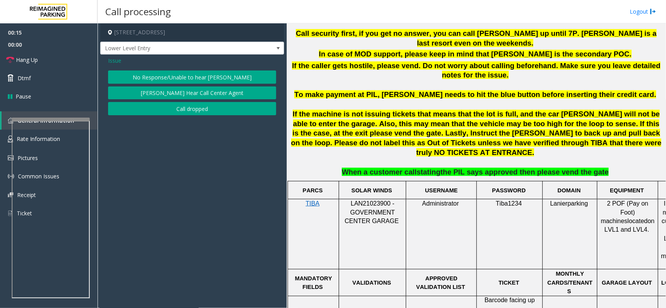
click at [194, 78] on button "No Response/Unable to hear [PERSON_NAME]" at bounding box center [192, 77] width 168 height 13
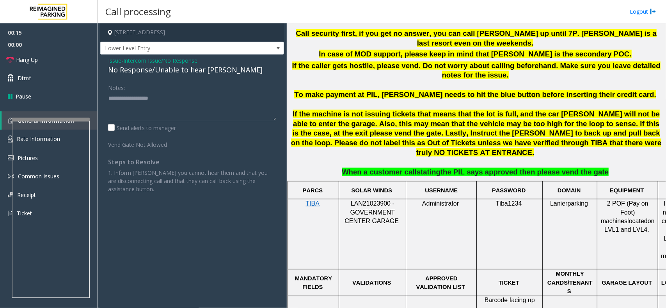
click at [194, 71] on div "No Response/Unable to hear [PERSON_NAME]" at bounding box center [192, 70] width 168 height 11
click at [225, 99] on textarea at bounding box center [192, 106] width 168 height 29
type textarea "**********"
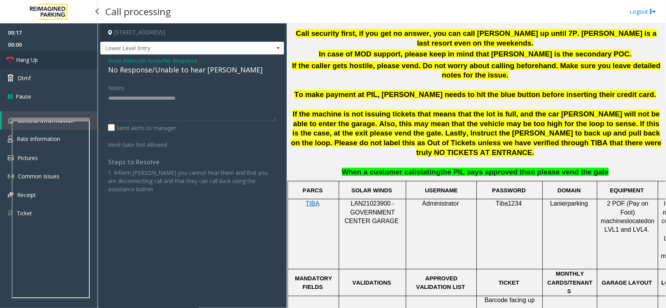
click at [50, 53] on link "Hang Up" at bounding box center [48, 60] width 97 height 18
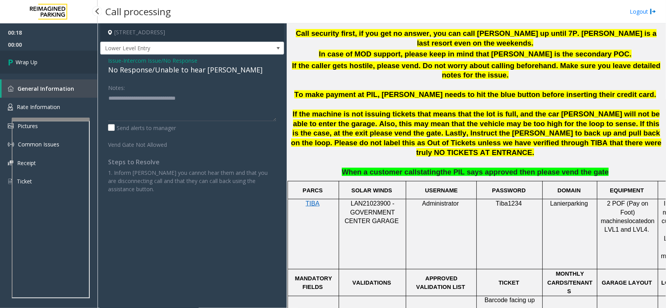
click at [50, 53] on link "Wrap Up" at bounding box center [48, 62] width 97 height 23
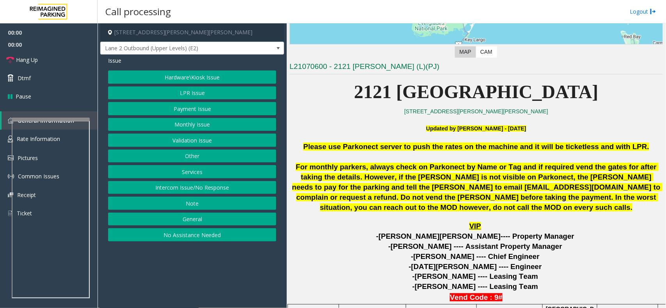
scroll to position [244, 0]
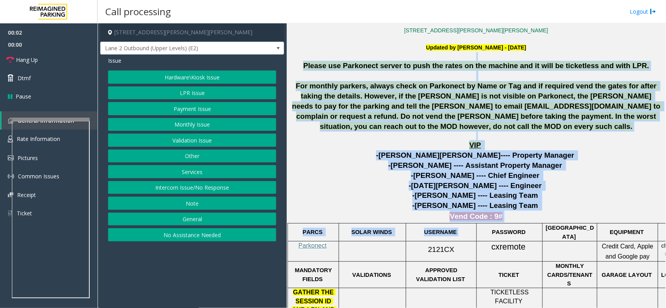
drag, startPoint x: 297, startPoint y: 55, endPoint x: 496, endPoint y: 223, distance: 260.3
click at [510, 225] on div at bounding box center [509, 223] width 66 height 3
drag, startPoint x: 512, startPoint y: 221, endPoint x: 313, endPoint y: 53, distance: 260.1
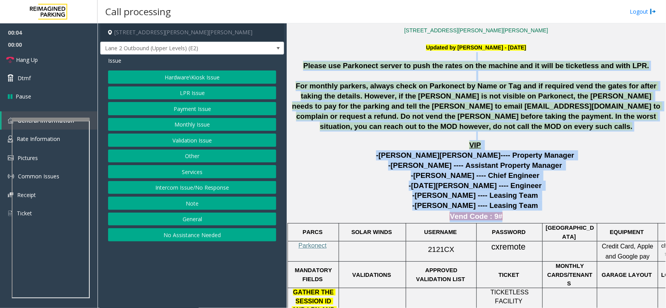
click at [300, 59] on p at bounding box center [475, 56] width 373 height 9
drag, startPoint x: 297, startPoint y: 59, endPoint x: 529, endPoint y: 221, distance: 282.8
click at [529, 221] on p "Vend Code : 9#" at bounding box center [475, 217] width 373 height 12
drag, startPoint x: 529, startPoint y: 221, endPoint x: 312, endPoint y: 55, distance: 273.9
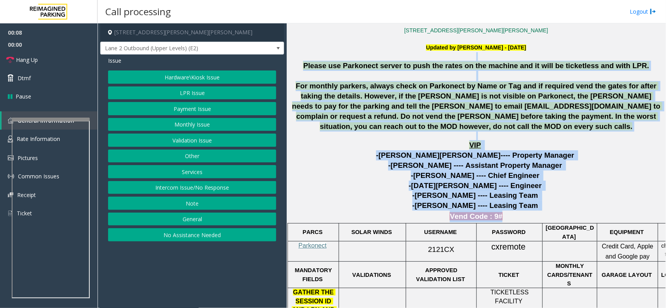
click at [312, 55] on p at bounding box center [475, 56] width 373 height 9
drag, startPoint x: 299, startPoint y: 66, endPoint x: 526, endPoint y: 217, distance: 273.4
click at [526, 217] on p "Vend Code : 9#" at bounding box center [475, 217] width 373 height 12
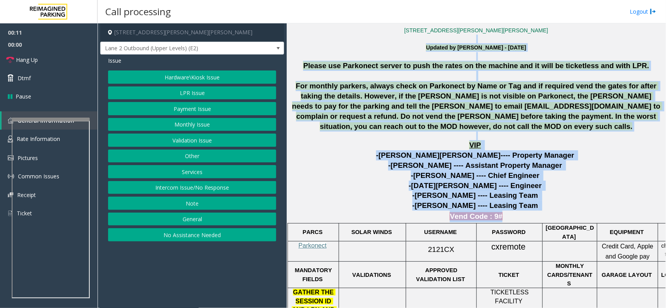
drag, startPoint x: 526, startPoint y: 217, endPoint x: 333, endPoint y: 43, distance: 259.5
click at [333, 43] on p "Updated by [PERSON_NAME] - [DATE]" at bounding box center [475, 44] width 373 height 18
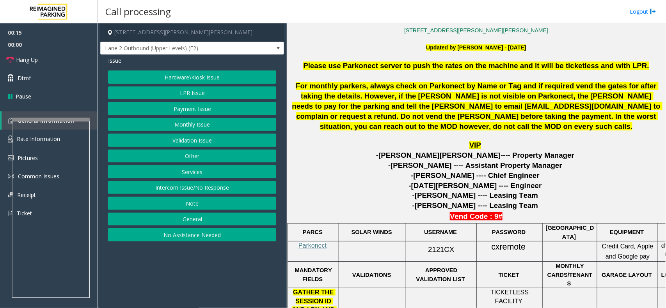
click at [195, 188] on button "Intercom Issue/No Response" at bounding box center [192, 187] width 168 height 13
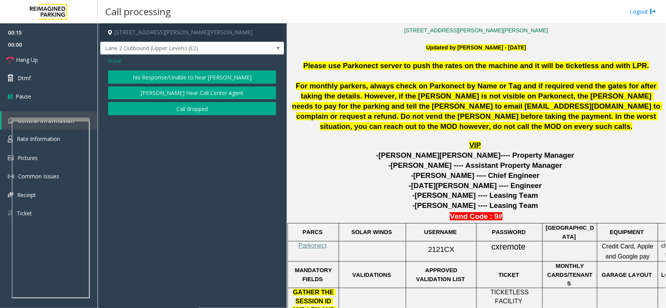
click at [189, 77] on button "No Response/Unable to hear [PERSON_NAME]" at bounding box center [192, 77] width 168 height 13
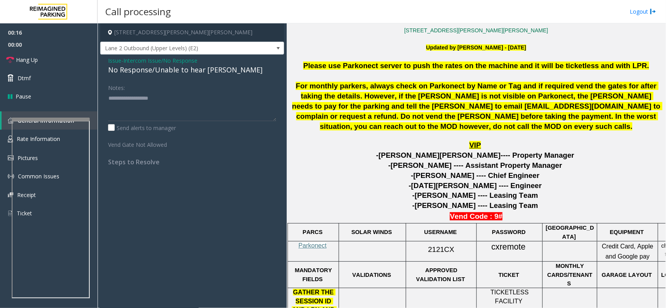
click at [191, 71] on div "No Response/Unable to hear [PERSON_NAME]" at bounding box center [192, 70] width 168 height 11
type textarea "**********"
click at [63, 53] on link "Hang Up" at bounding box center [48, 60] width 97 height 18
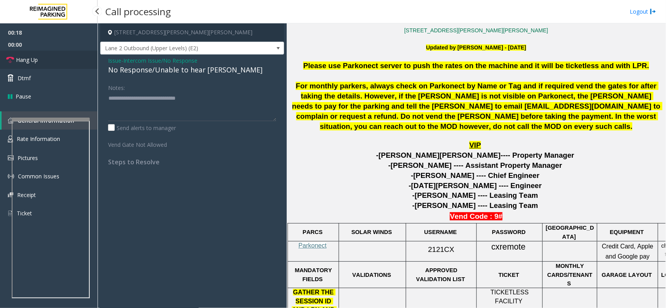
click at [63, 53] on link "Hang Up" at bounding box center [48, 60] width 97 height 18
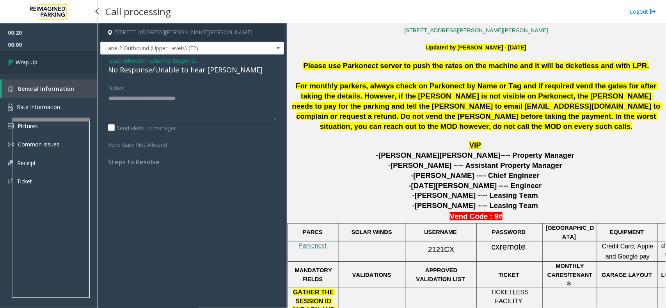
click at [61, 53] on link "Wrap Up" at bounding box center [48, 62] width 97 height 23
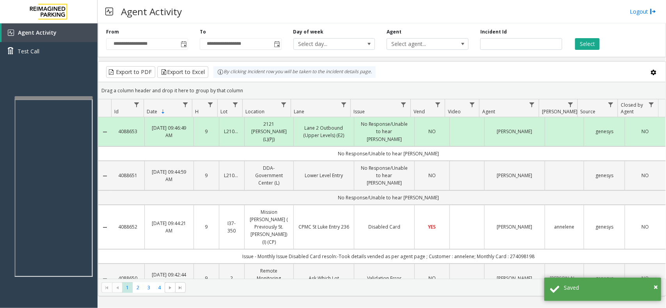
click at [69, 97] on div at bounding box center [54, 97] width 78 height 3
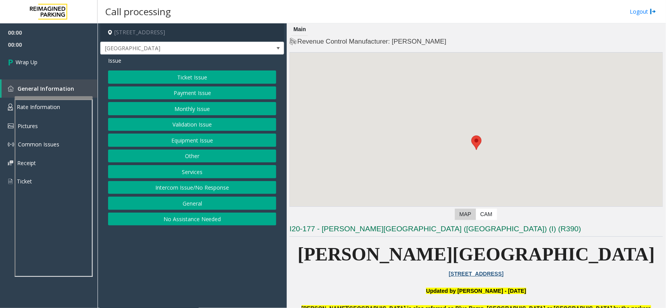
click at [234, 189] on button "Intercom Issue/No Response" at bounding box center [192, 187] width 168 height 13
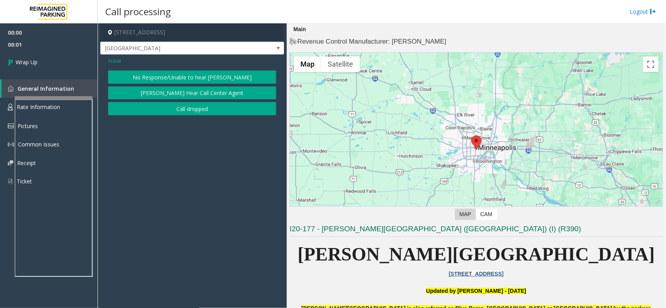
click at [201, 112] on button "Call dropped" at bounding box center [192, 108] width 168 height 13
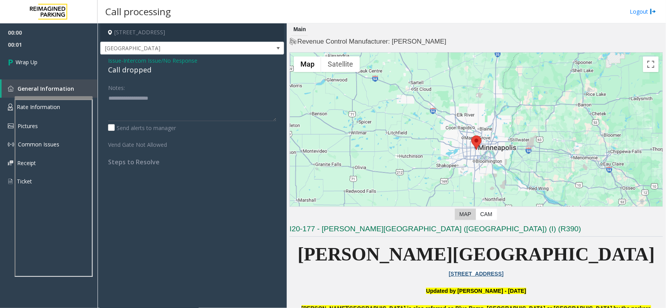
click at [120, 65] on div "Call dropped" at bounding box center [192, 70] width 168 height 11
type textarea "**********"
click at [81, 59] on link "Wrap Up" at bounding box center [48, 62] width 97 height 23
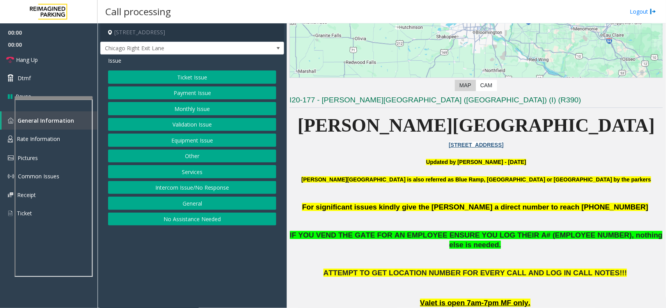
scroll to position [195, 0]
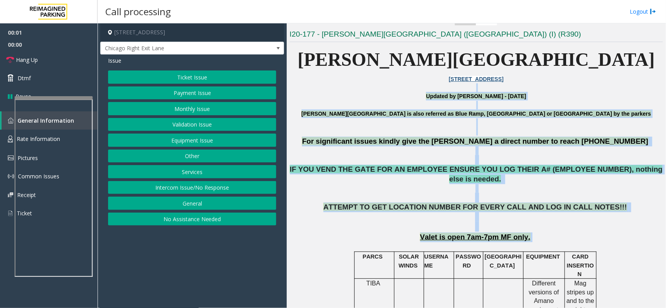
drag, startPoint x: 386, startPoint y: 86, endPoint x: 622, endPoint y: 237, distance: 279.5
click at [620, 243] on p at bounding box center [475, 247] width 373 height 9
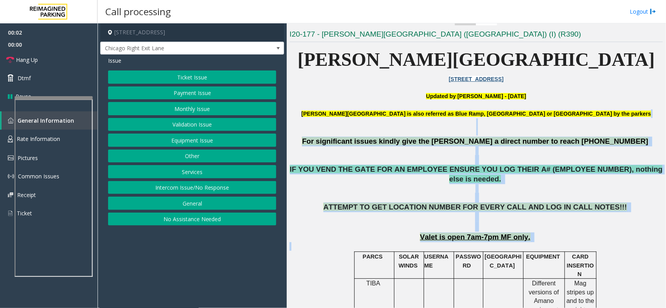
drag, startPoint x: 620, startPoint y: 233, endPoint x: 398, endPoint y: 115, distance: 251.7
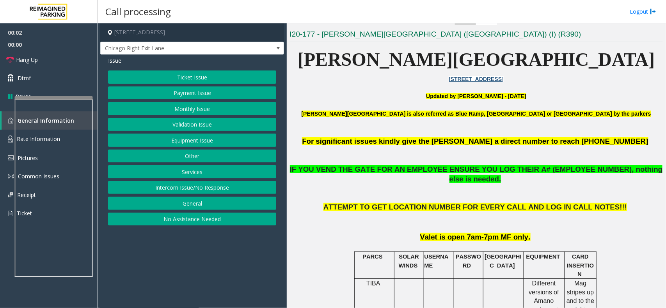
click at [372, 99] on p "Updated by [PERSON_NAME] - [DATE]" at bounding box center [475, 96] width 373 height 9
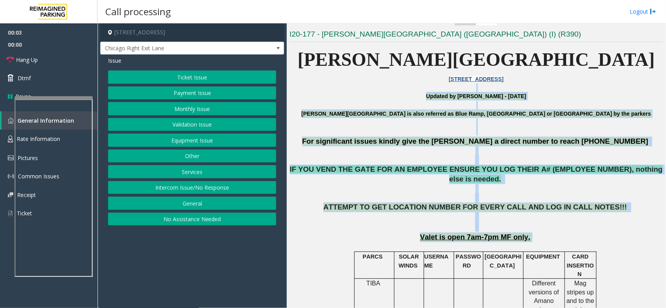
drag, startPoint x: 373, startPoint y: 91, endPoint x: 585, endPoint y: 232, distance: 255.0
click at [585, 233] on p "Valet is open 7am-7pm MF only." at bounding box center [475, 238] width 373 height 10
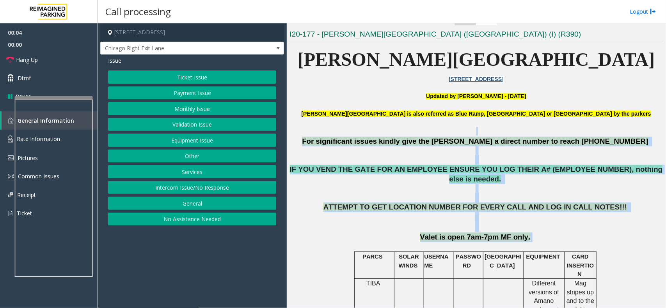
drag, startPoint x: 585, startPoint y: 232, endPoint x: 438, endPoint y: 127, distance: 180.9
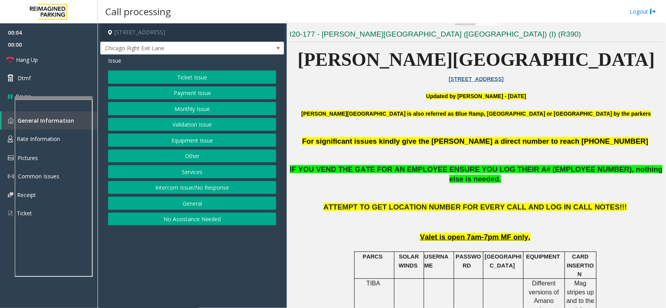
click at [391, 98] on p "Updated by [PERSON_NAME] - [DATE]" at bounding box center [475, 96] width 373 height 9
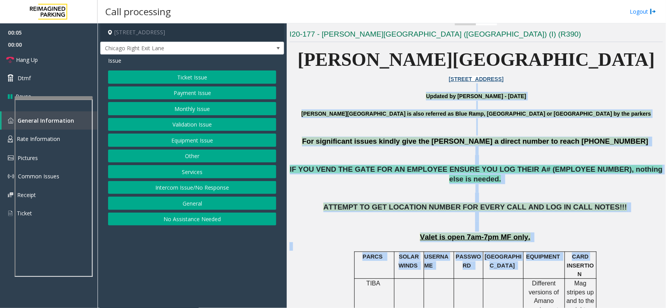
drag, startPoint x: 377, startPoint y: 87, endPoint x: 563, endPoint y: 256, distance: 251.2
click at [550, 243] on p at bounding box center [475, 247] width 373 height 9
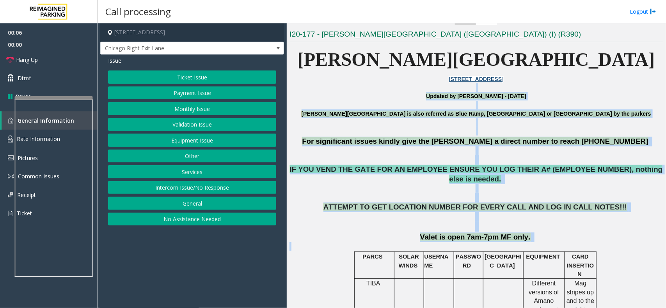
drag, startPoint x: 550, startPoint y: 233, endPoint x: 340, endPoint y: 87, distance: 255.9
click at [340, 87] on p at bounding box center [475, 87] width 373 height 9
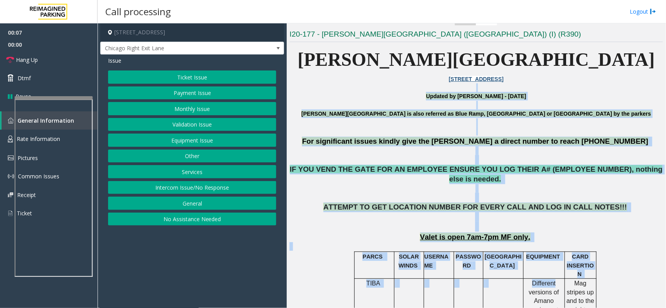
drag, startPoint x: 340, startPoint y: 87, endPoint x: 553, endPoint y: 269, distance: 280.4
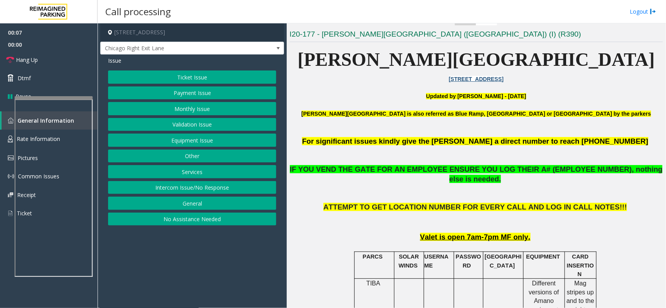
click at [395, 90] on p at bounding box center [475, 87] width 373 height 9
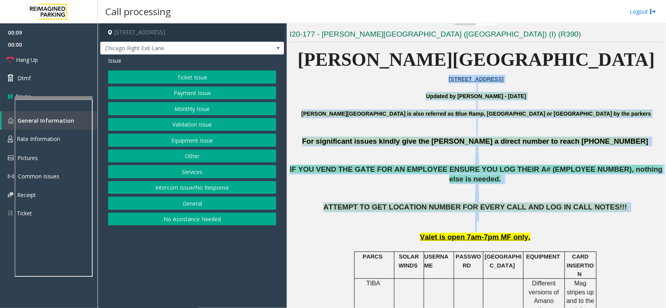
drag, startPoint x: 391, startPoint y: 83, endPoint x: 501, endPoint y: 215, distance: 172.2
click at [542, 215] on p "ATTEMPT TO GET LOCATION NUMBER FOR EVERY CALL AND LOG IN CALL NOTES!!!" at bounding box center [475, 217] width 373 height 29
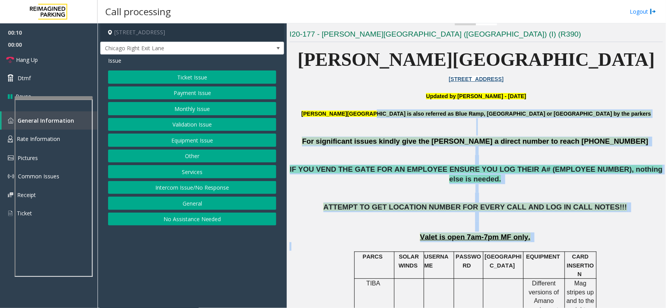
drag, startPoint x: 548, startPoint y: 236, endPoint x: 397, endPoint y: 113, distance: 194.3
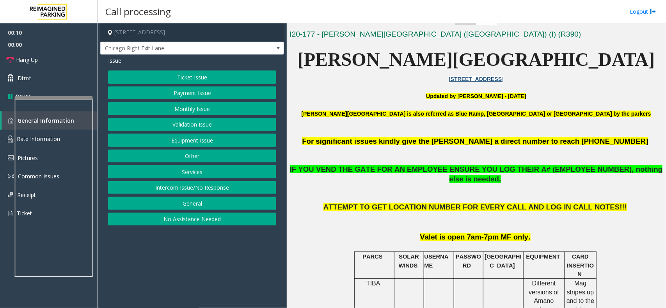
click at [373, 99] on p "Updated by [PERSON_NAME] - [DATE]" at bounding box center [475, 96] width 373 height 9
drag, startPoint x: 202, startPoint y: 186, endPoint x: 188, endPoint y: 141, distance: 47.4
click at [202, 187] on button "Intercom Issue/No Response" at bounding box center [192, 187] width 168 height 13
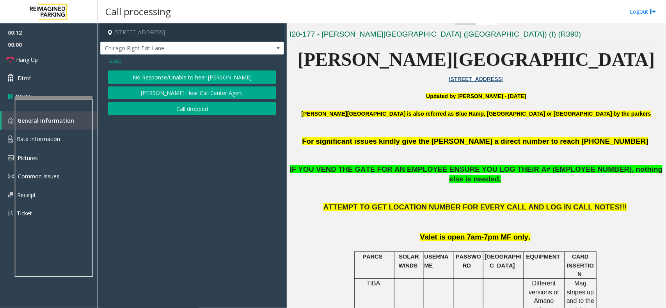
click at [162, 55] on div "Issue No Response/Unable to hear [PERSON_NAME] Cannot Hear Call Center Agent Ca…" at bounding box center [192, 87] width 184 height 65
click at [164, 82] on button "No Response/Unable to hear [PERSON_NAME]" at bounding box center [192, 77] width 168 height 13
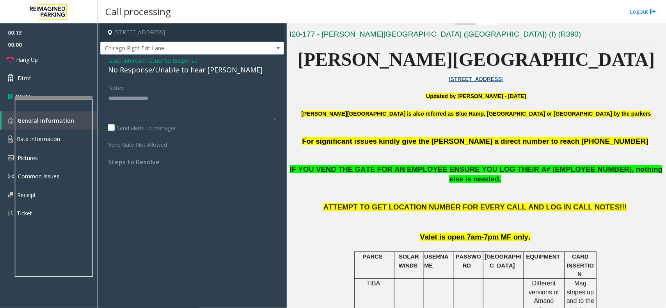
click at [170, 76] on div "Issue - Intercom Issue/No Response No Response/Unable to hear [PERSON_NAME] Not…" at bounding box center [192, 114] width 184 height 119
click at [179, 69] on div "No Response/Unable to hear [PERSON_NAME]" at bounding box center [192, 70] width 168 height 11
click at [238, 96] on textarea at bounding box center [192, 106] width 168 height 29
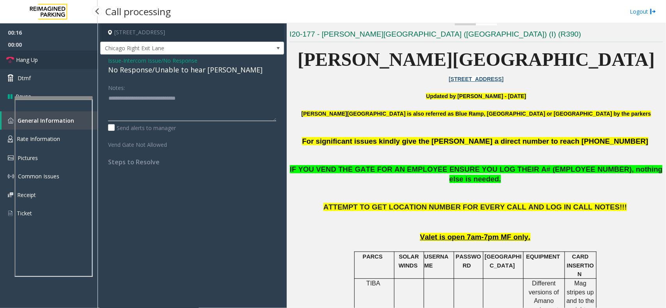
type textarea "**********"
click at [50, 59] on link "Hang Up" at bounding box center [48, 60] width 97 height 18
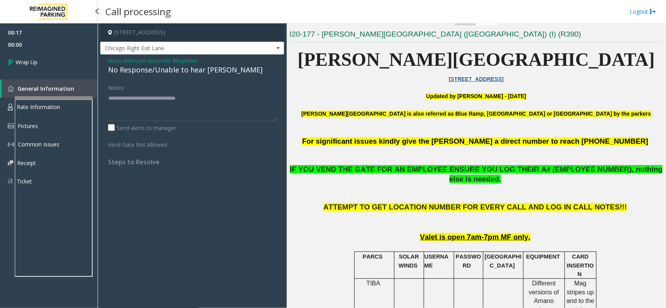
click at [50, 59] on link "Wrap Up" at bounding box center [48, 62] width 97 height 23
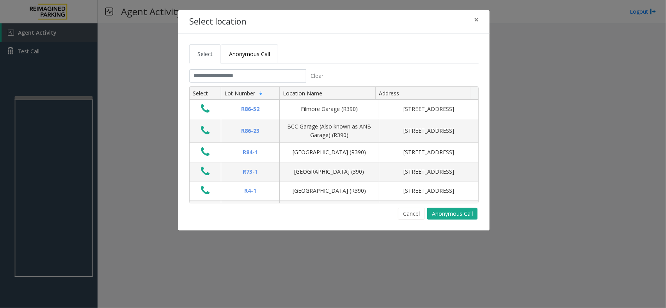
click at [254, 51] on span "Anonymous Call" at bounding box center [249, 53] width 41 height 7
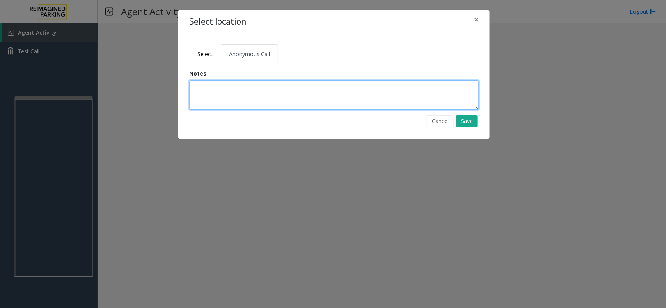
click at [246, 85] on textarea at bounding box center [333, 95] width 289 height 30
type textarea "**********"
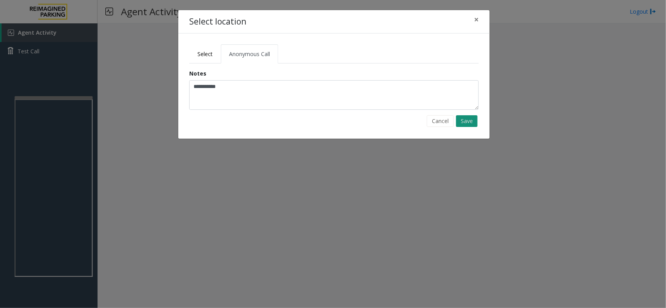
click at [467, 122] on button "Save" at bounding box center [466, 121] width 21 height 12
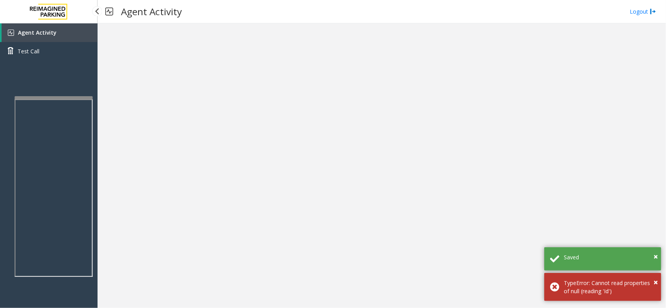
click at [62, 28] on link "Agent Activity" at bounding box center [50, 32] width 96 height 19
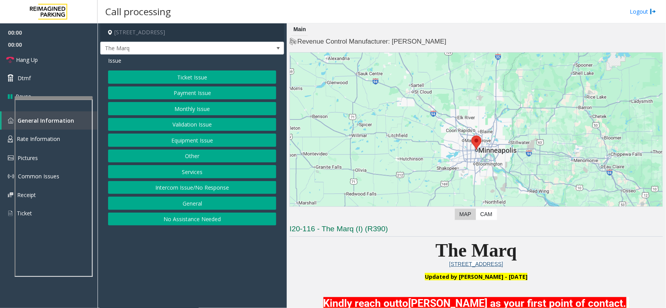
scroll to position [195, 0]
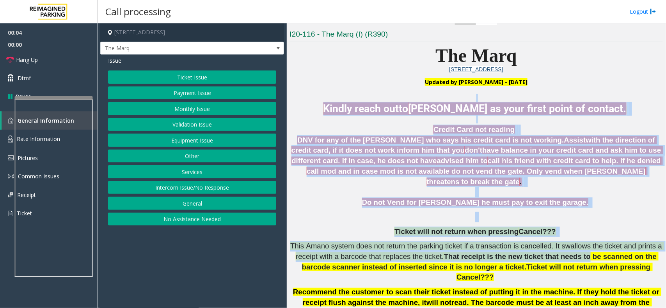
drag, startPoint x: 321, startPoint y: 94, endPoint x: 601, endPoint y: 294, distance: 344.1
click at [601, 294] on div "Updated by [PERSON_NAME] - [DATE] Kindly reach out to [PERSON_NAME] as your fir…" at bounding box center [475, 298] width 373 height 439
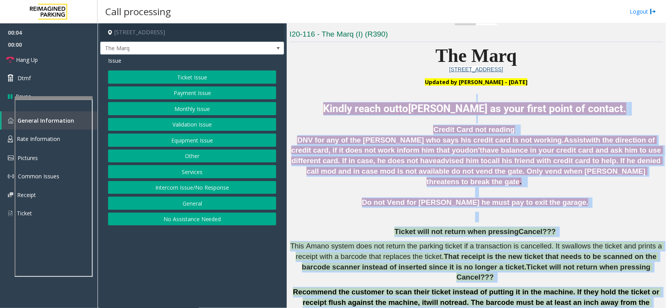
click at [549, 263] on span "Ticket will not return when pressing Cancel???" at bounding box center [554, 272] width 196 height 19
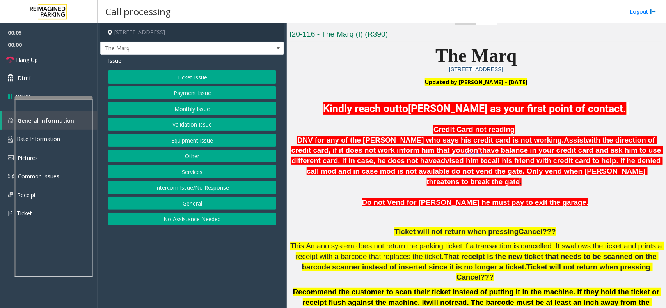
scroll to position [390, 0]
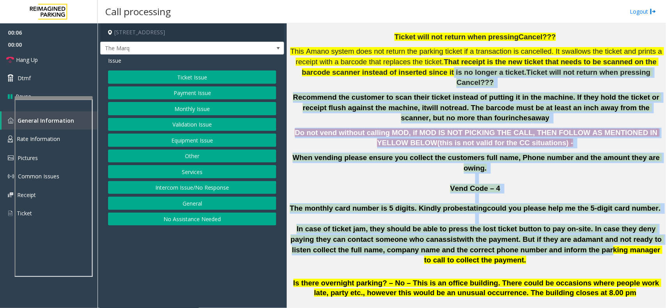
drag, startPoint x: 410, startPoint y: 59, endPoint x: 551, endPoint y: 269, distance: 253.3
click at [551, 269] on div "Updated by [PERSON_NAME] - [DATE] Kindly reach out to [PERSON_NAME] as your fir…" at bounding box center [475, 103] width 373 height 439
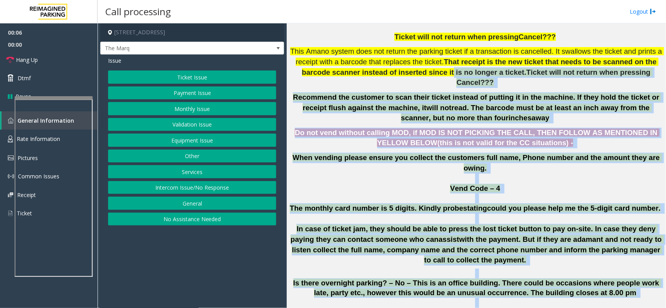
click at [554, 298] on p at bounding box center [475, 303] width 373 height 11
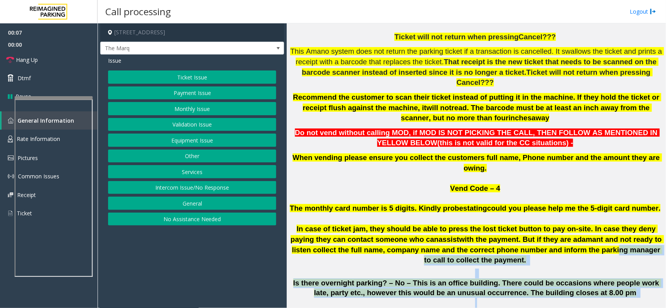
drag, startPoint x: 554, startPoint y: 261, endPoint x: 501, endPoint y: 213, distance: 71.2
click at [501, 213] on h6 "Credit Card not reading DNV for any of the [PERSON_NAME] who says his credit ca…" at bounding box center [475, 119] width 373 height 379
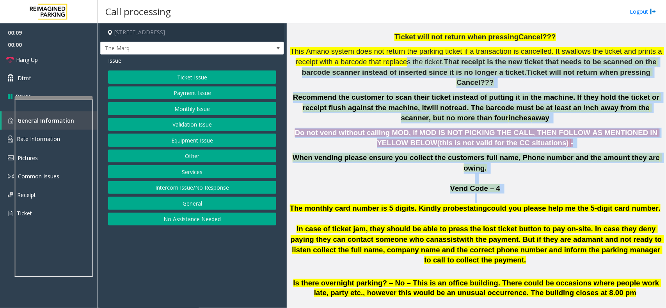
drag, startPoint x: 377, startPoint y: 47, endPoint x: 504, endPoint y: 175, distance: 180.0
click at [504, 175] on h6 "Credit Card not reading DNV for any of the [PERSON_NAME] who says his credit ca…" at bounding box center [475, 119] width 373 height 379
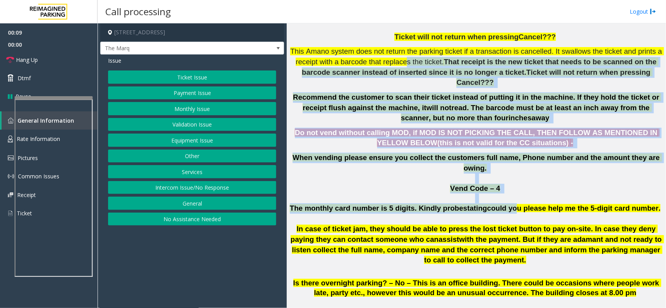
click at [409, 96] on p "Recommend the customer to scan their ticket instead of putting it in the machin…" at bounding box center [475, 107] width 373 height 31
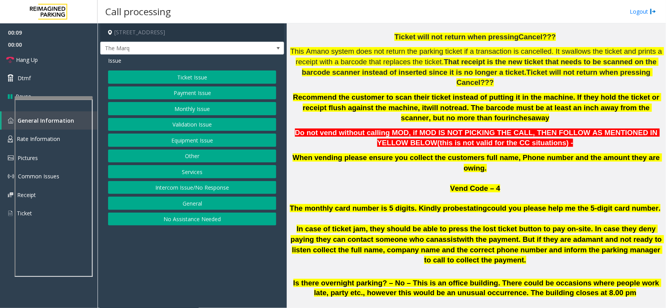
scroll to position [487, 0]
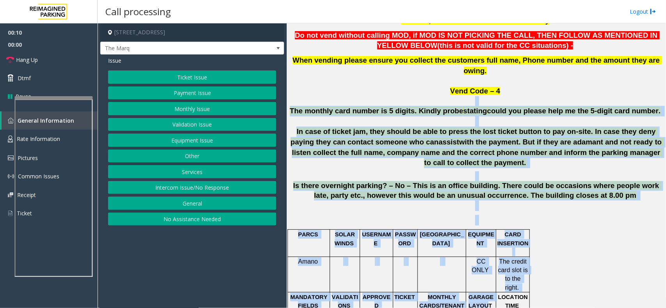
drag, startPoint x: 397, startPoint y: 64, endPoint x: 495, endPoint y: 256, distance: 215.7
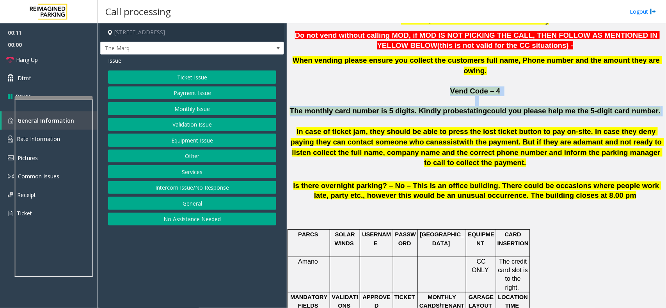
drag, startPoint x: 366, startPoint y: 57, endPoint x: 420, endPoint y: 83, distance: 59.5
click at [420, 83] on h6 "Credit Card not reading DNV for any of the [PERSON_NAME] who says his credit ca…" at bounding box center [475, 21] width 373 height 379
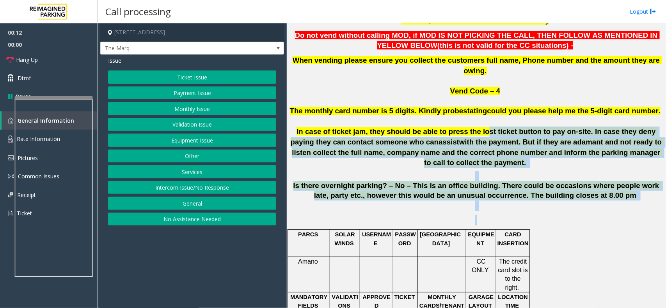
drag, startPoint x: 457, startPoint y: 99, endPoint x: 546, endPoint y: 254, distance: 179.0
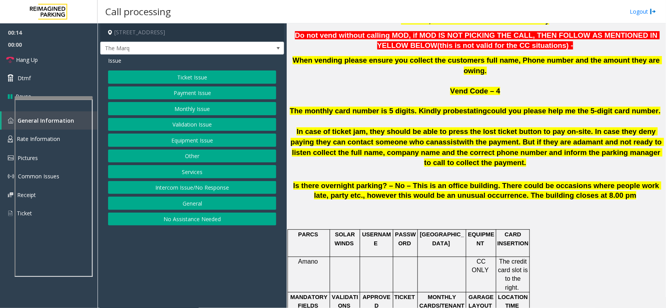
click at [205, 193] on button "Intercom Issue/No Response" at bounding box center [192, 187] width 168 height 13
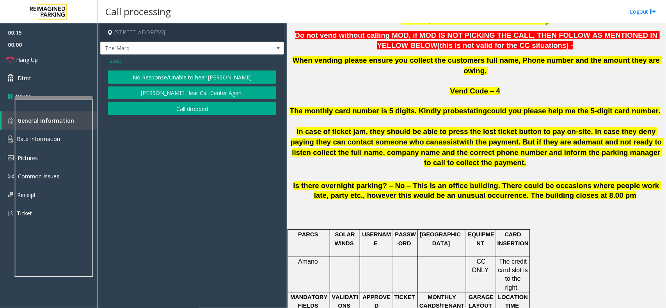
click at [176, 73] on button "No Response/Unable to hear [PERSON_NAME]" at bounding box center [192, 77] width 168 height 13
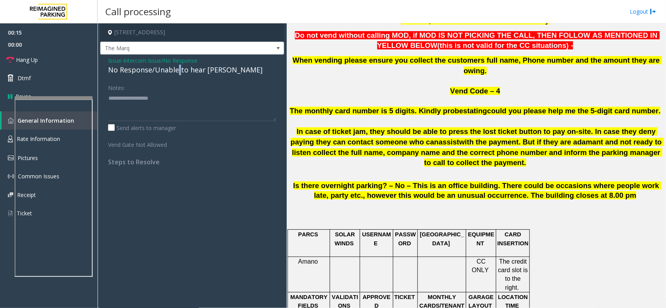
click at [176, 73] on div "No Response/Unable to hear [PERSON_NAME]" at bounding box center [192, 70] width 168 height 11
click at [242, 103] on textarea at bounding box center [192, 106] width 168 height 29
type textarea "**********"
click at [24, 56] on span "Hang Up" at bounding box center [27, 60] width 22 height 8
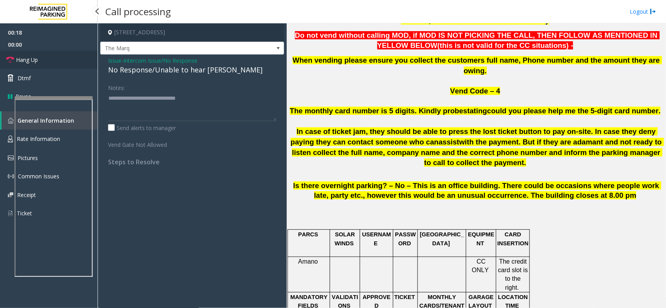
click at [24, 56] on span "Hang Up" at bounding box center [27, 60] width 22 height 8
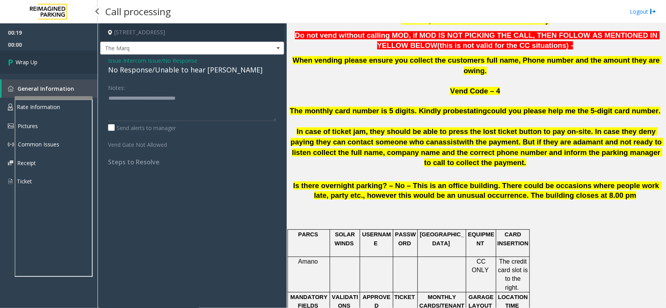
click at [24, 56] on link "Wrap Up" at bounding box center [48, 62] width 97 height 23
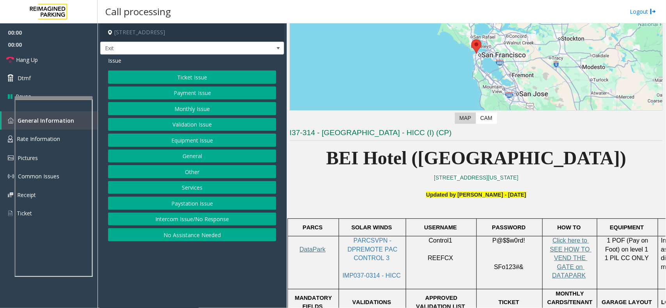
scroll to position [195, 0]
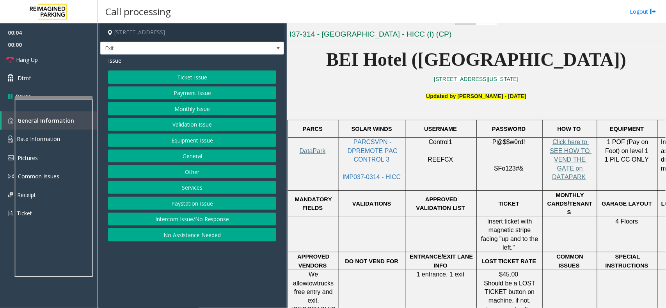
click at [194, 81] on button "Ticket Issue" at bounding box center [192, 77] width 168 height 13
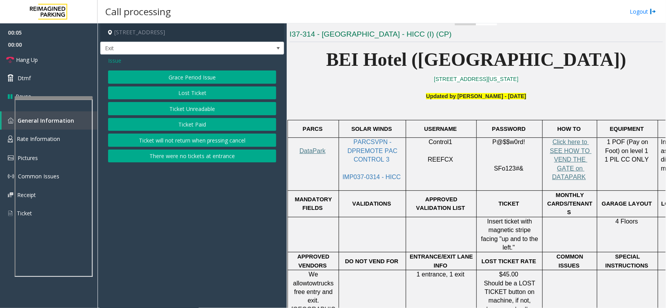
click at [195, 93] on button "Lost Ticket" at bounding box center [192, 93] width 168 height 13
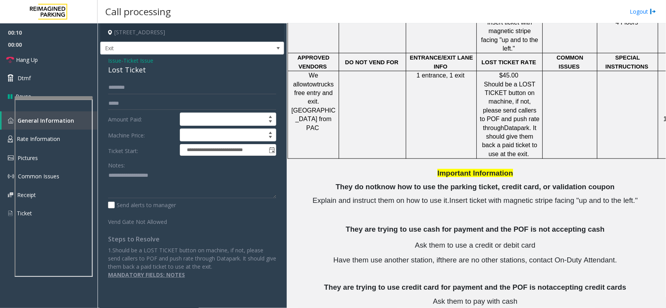
scroll to position [390, 0]
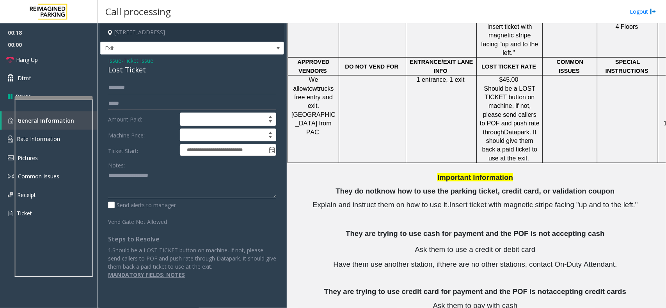
click at [153, 193] on textarea at bounding box center [192, 184] width 168 height 29
click at [160, 179] on textarea at bounding box center [192, 184] width 168 height 29
click at [135, 77] on div "**********" at bounding box center [192, 171] width 184 height 232
click at [135, 73] on div "Lost Ticket" at bounding box center [192, 70] width 168 height 11
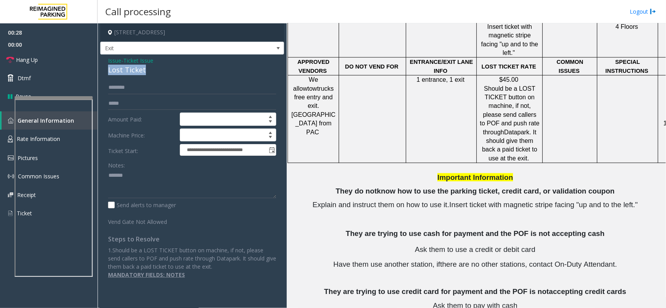
click at [135, 73] on div "Lost Ticket" at bounding box center [192, 70] width 168 height 11
copy div "Lost Ticket"
click at [152, 182] on textarea at bounding box center [192, 184] width 168 height 29
paste textarea "**********"
click at [51, 67] on link "Hang Up" at bounding box center [48, 60] width 97 height 18
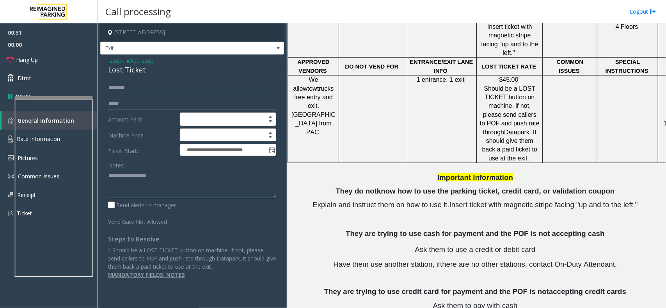
click at [116, 182] on textarea at bounding box center [192, 184] width 168 height 29
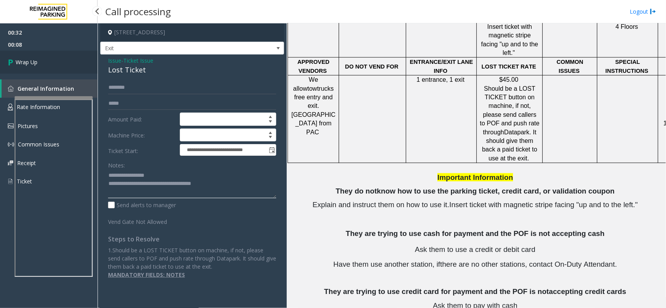
type textarea "**********"
click at [64, 63] on link "Wrap Up" at bounding box center [48, 62] width 97 height 23
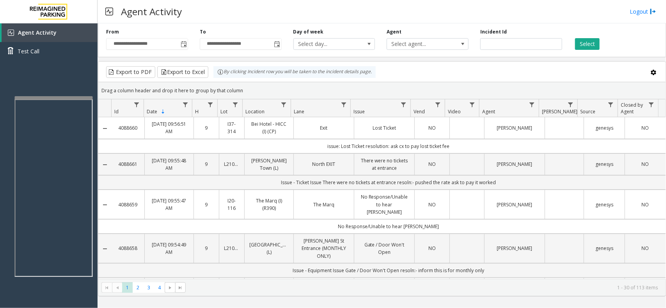
drag, startPoint x: 69, startPoint y: 32, endPoint x: 317, endPoint y: 19, distance: 248.3
click at [317, 19] on div "Agent Activity Logout" at bounding box center [381, 11] width 568 height 23
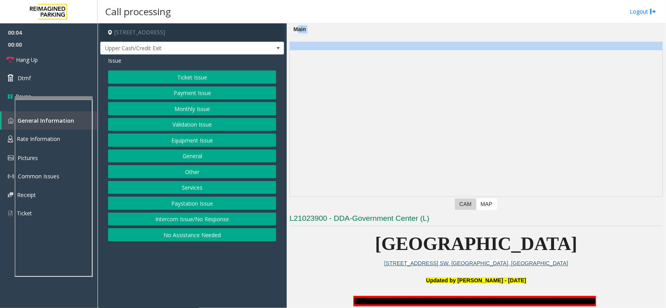
drag, startPoint x: 285, startPoint y: 123, endPoint x: 487, endPoint y: 197, distance: 215.9
click at [483, 199] on div "**********" at bounding box center [381, 165] width 568 height 285
click at [487, 197] on div "Previous Next CAM Map" at bounding box center [475, 127] width 373 height 171
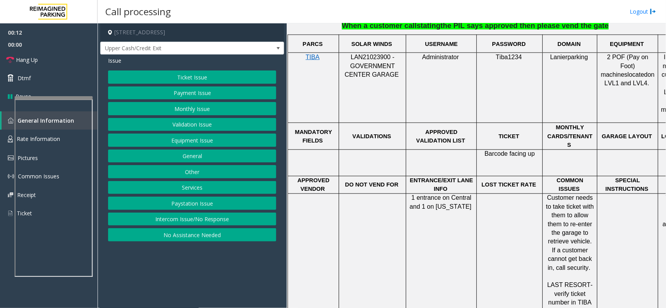
scroll to position [536, 0]
click at [204, 236] on button "No Assistance Needed" at bounding box center [192, 234] width 168 height 13
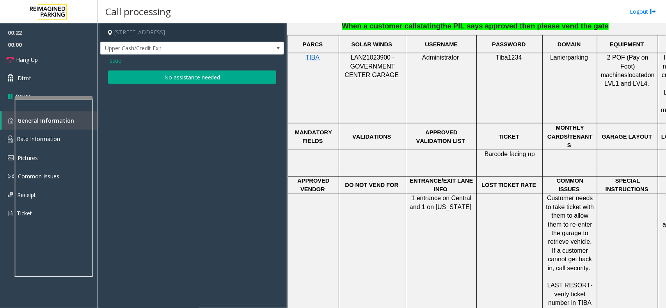
click at [174, 78] on button "No assistance needed" at bounding box center [192, 77] width 168 height 13
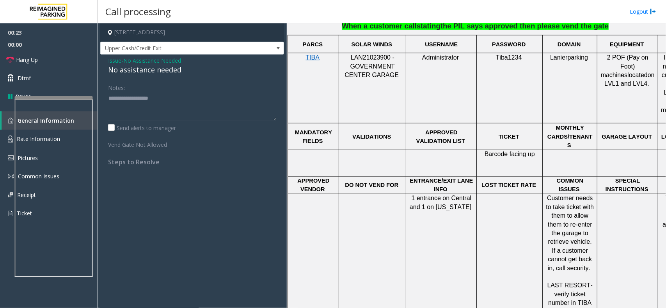
click at [168, 73] on div "No assistance needed" at bounding box center [192, 70] width 168 height 11
click at [204, 100] on textarea at bounding box center [192, 106] width 168 height 29
click at [48, 59] on link "Hang Up" at bounding box center [48, 60] width 97 height 18
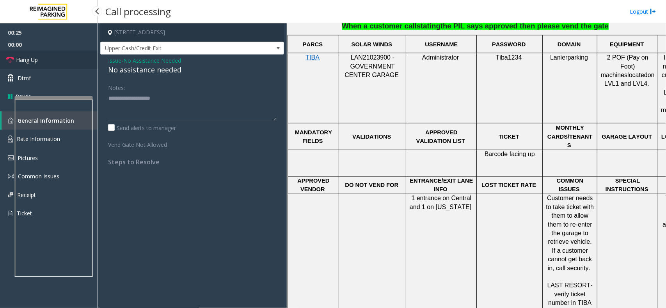
click at [48, 59] on link "Hang Up" at bounding box center [48, 60] width 97 height 18
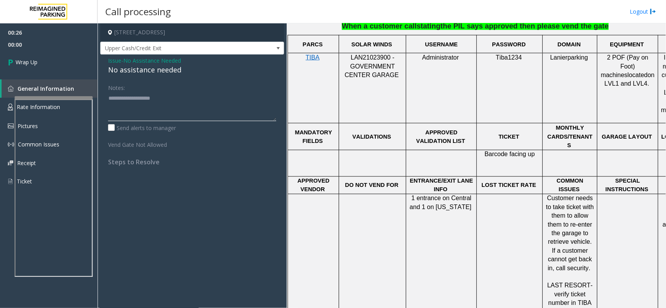
click at [186, 99] on textarea at bounding box center [192, 106] width 168 height 29
type textarea "**********"
click at [57, 55] on link "Wrap Up" at bounding box center [48, 62] width 97 height 23
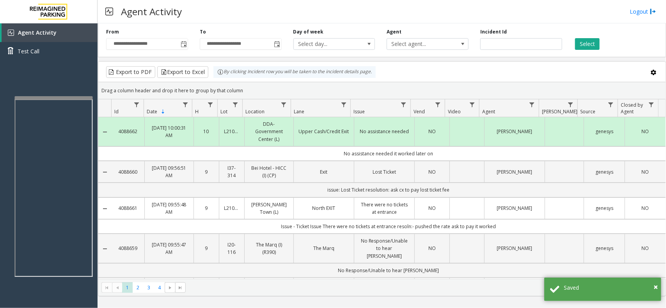
click at [367, 17] on div "Agent Activity Logout" at bounding box center [381, 11] width 568 height 23
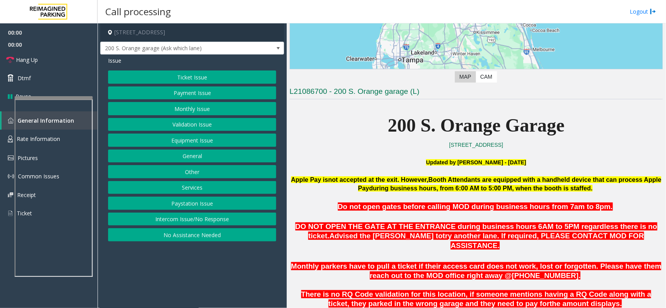
scroll to position [195, 0]
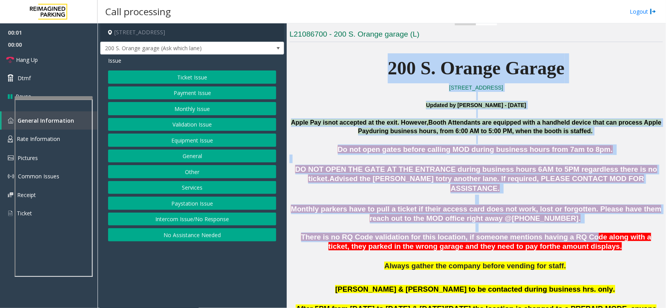
drag, startPoint x: 361, startPoint y: 69, endPoint x: 548, endPoint y: 233, distance: 248.4
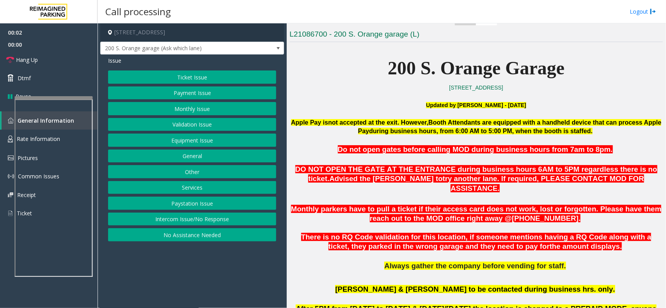
click at [578, 276] on p at bounding box center [475, 281] width 373 height 10
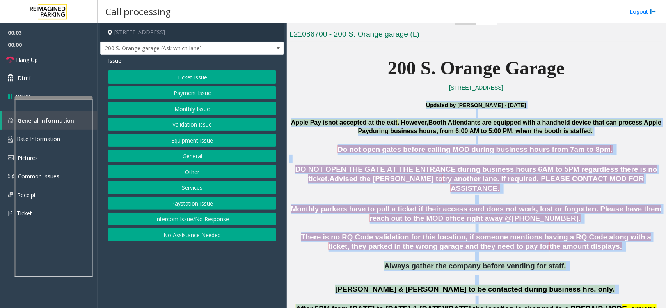
drag, startPoint x: 369, startPoint y: 103, endPoint x: 577, endPoint y: 297, distance: 284.9
click at [609, 285] on p "[PERSON_NAME] & [PERSON_NAME] to be contacted during business hrs. only." at bounding box center [475, 290] width 373 height 10
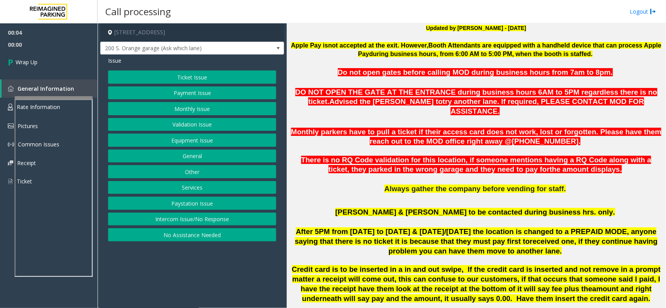
scroll to position [390, 0]
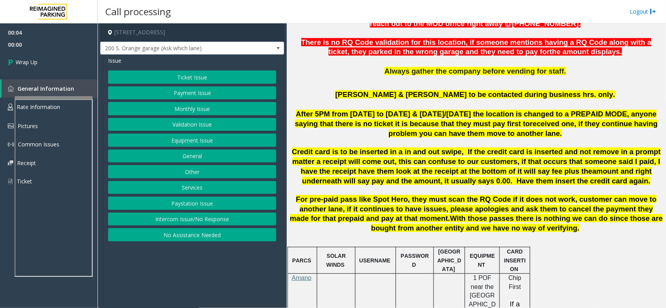
click at [197, 216] on button "Intercom Issue/No Response" at bounding box center [192, 219] width 168 height 13
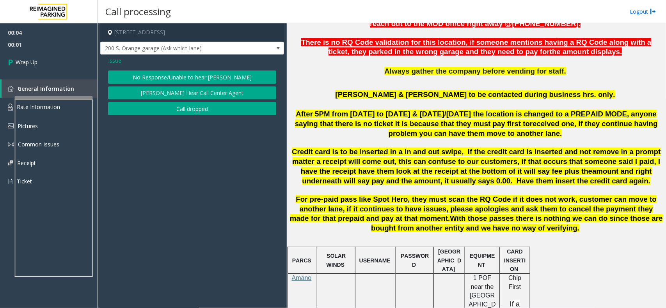
click at [182, 110] on button "Call dropped" at bounding box center [192, 108] width 168 height 13
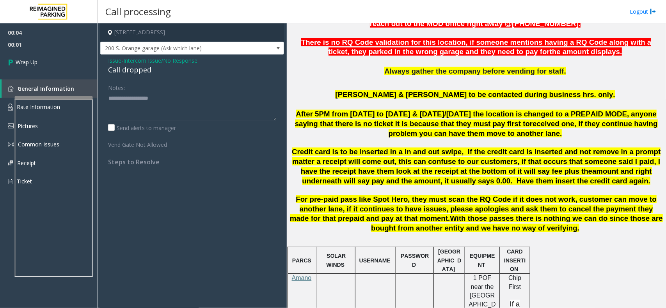
click at [116, 64] on span "Issue" at bounding box center [114, 61] width 13 height 8
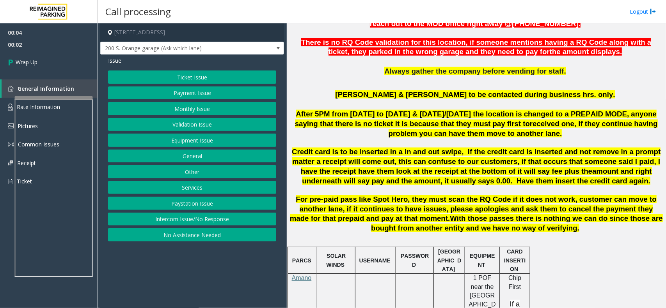
click at [177, 220] on button "Intercom Issue/No Response" at bounding box center [192, 219] width 168 height 13
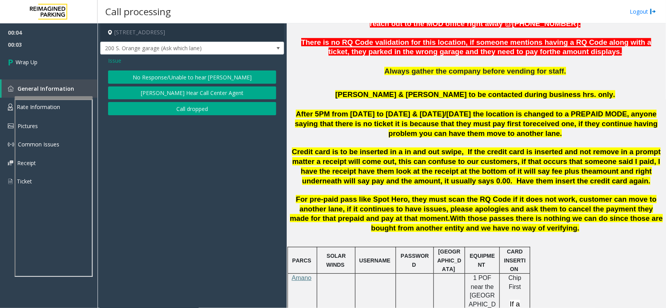
click at [158, 114] on button "Call dropped" at bounding box center [192, 108] width 168 height 13
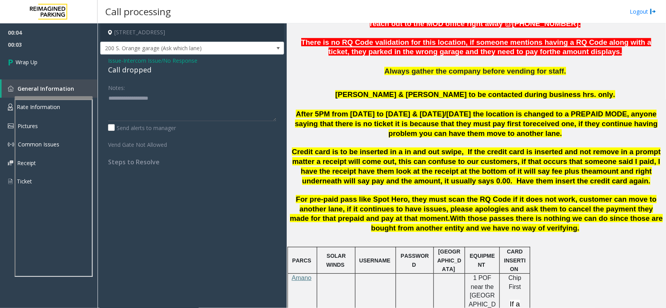
click at [131, 74] on div "Call dropped" at bounding box center [192, 70] width 168 height 11
type textarea "**********"
click at [78, 66] on link "Wrap Up" at bounding box center [48, 62] width 97 height 23
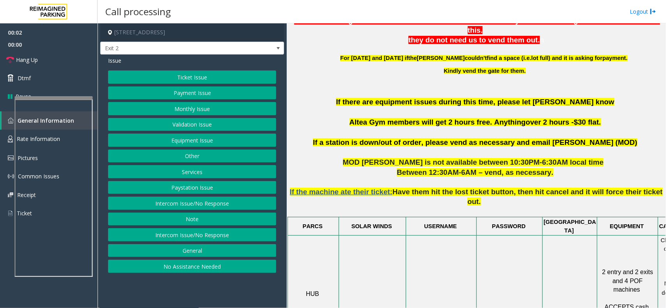
scroll to position [292, 0]
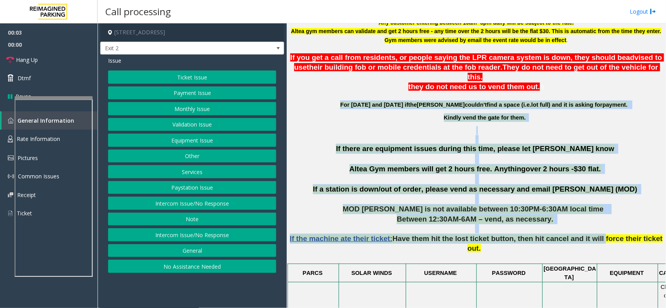
drag, startPoint x: 360, startPoint y: 92, endPoint x: 580, endPoint y: 228, distance: 258.9
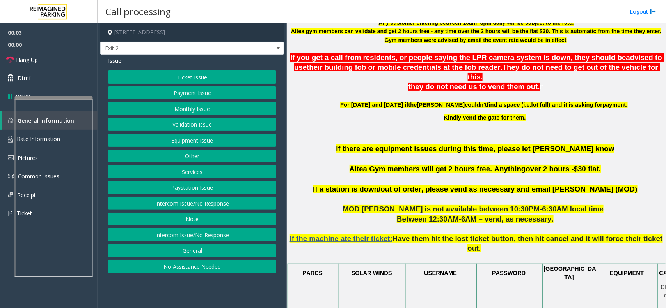
click at [597, 235] on span "Have them hit the lost ticket button, then hit cancel and it will force their t…" at bounding box center [527, 244] width 270 height 18
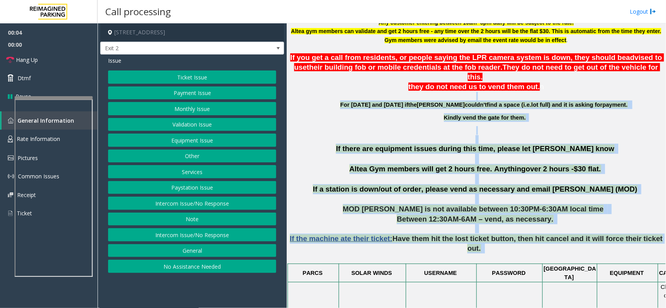
drag, startPoint x: 652, startPoint y: 230, endPoint x: 441, endPoint y: 90, distance: 254.0
click at [398, 135] on p at bounding box center [475, 139] width 373 height 9
click at [309, 135] on p at bounding box center [475, 139] width 373 height 9
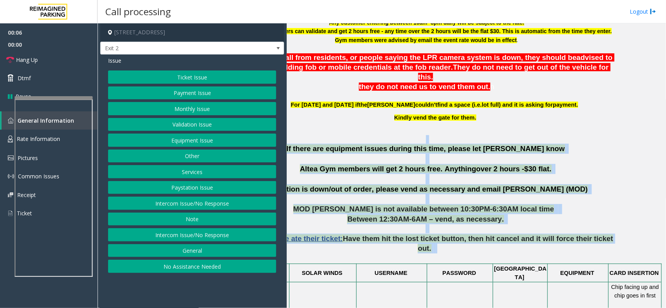
drag, startPoint x: 309, startPoint y: 129, endPoint x: 655, endPoint y: 231, distance: 361.0
click at [655, 231] on div "Main Revenue Control Manufacturer: Skidata ← Move left → Move right ↑ Move up ↓…" at bounding box center [476, 165] width 379 height 285
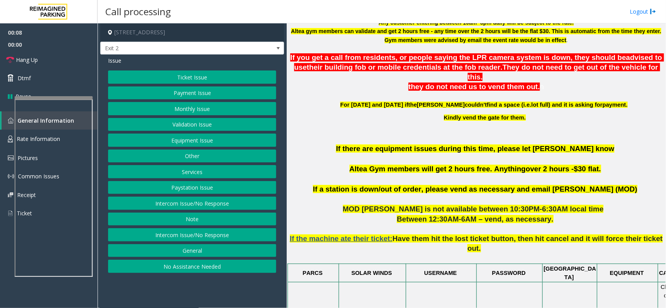
click at [343, 113] on p "Kindly vend the gate for them." at bounding box center [485, 117] width 354 height 9
click at [205, 128] on button "Validation Issue" at bounding box center [192, 124] width 168 height 13
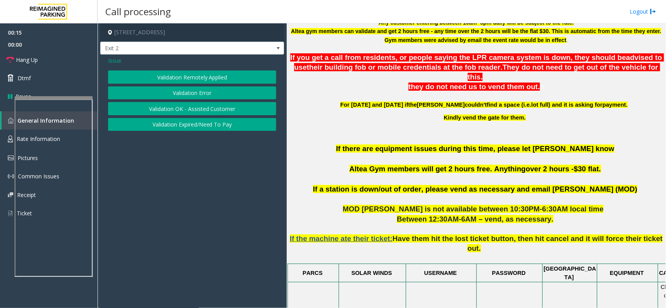
click at [113, 60] on span "Issue" at bounding box center [114, 61] width 13 height 8
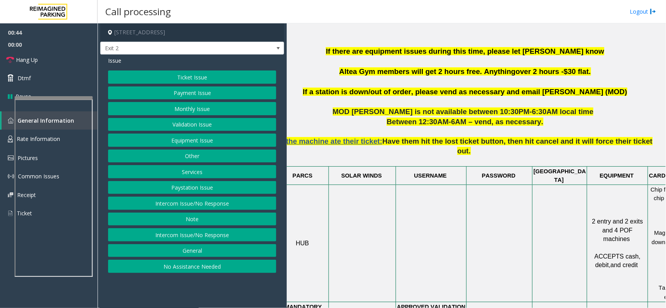
scroll to position [390, 3]
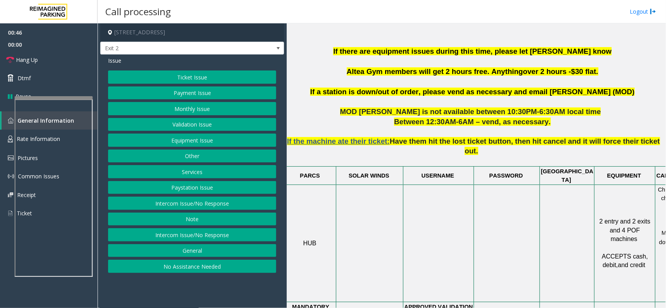
click at [209, 93] on button "Payment Issue" at bounding box center [192, 93] width 168 height 13
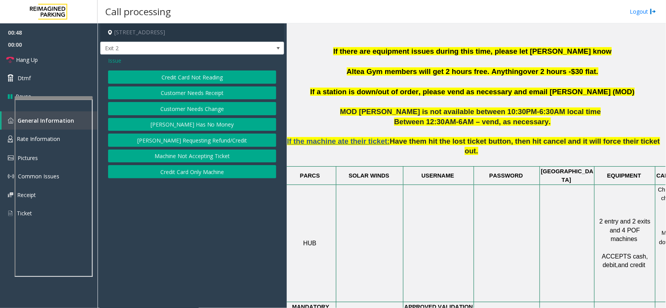
click at [212, 125] on button "[PERSON_NAME] Has No Money" at bounding box center [192, 124] width 168 height 13
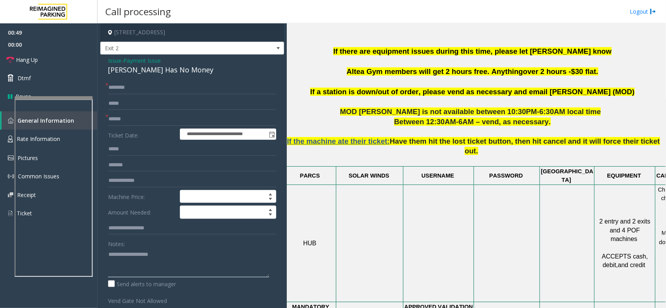
click at [156, 250] on textarea at bounding box center [188, 262] width 161 height 29
click at [169, 69] on div "[PERSON_NAME] Has No Money" at bounding box center [192, 70] width 168 height 11
copy div "[PERSON_NAME] Has No Money"
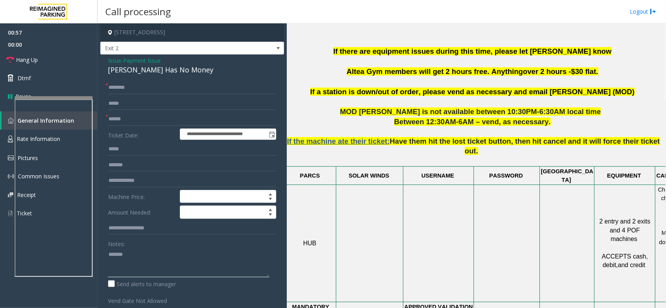
click at [157, 260] on textarea at bounding box center [188, 262] width 161 height 29
paste textarea "**********"
type textarea "**********"
click at [131, 116] on input "text" at bounding box center [192, 119] width 168 height 13
type input "*"
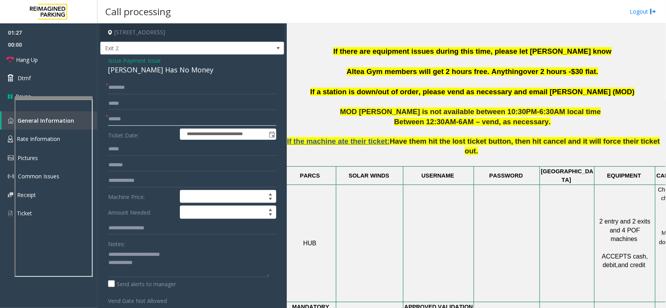
type input "******"
click at [131, 94] on input "text" at bounding box center [192, 87] width 168 height 13
type input "******"
click at [155, 268] on textarea at bounding box center [188, 262] width 161 height 29
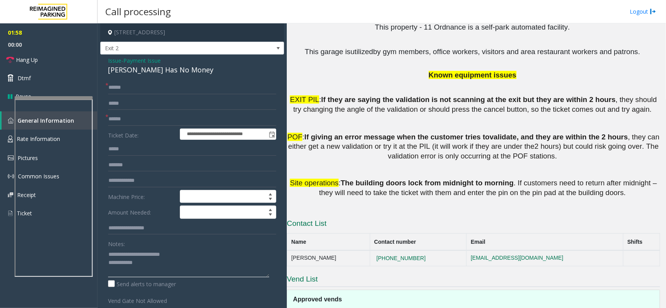
scroll to position [1161, 3]
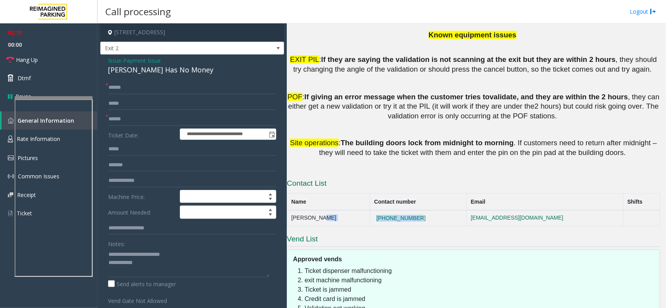
drag, startPoint x: 410, startPoint y: 135, endPoint x: 343, endPoint y: 134, distance: 66.7
click at [343, 211] on tr "[PERSON_NAME] [PHONE_NUMBER] [EMAIL_ADDRESS][DOMAIN_NAME]" at bounding box center [473, 219] width 373 height 16
copy tr "[PHONE_NUMBER]"
click at [153, 267] on textarea at bounding box center [188, 262] width 161 height 29
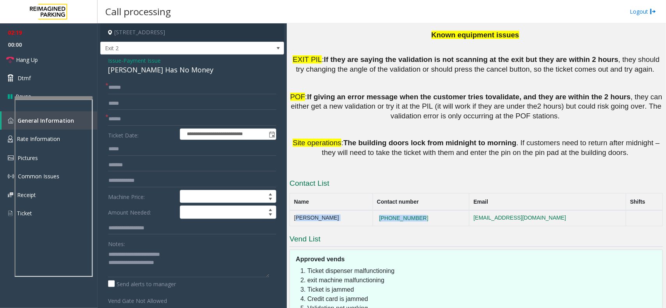
copy tr "[PERSON_NAME] [PHONE_NUMBER]"
drag, startPoint x: 413, startPoint y: 138, endPoint x: 293, endPoint y: 142, distance: 120.1
click at [293, 211] on tr "[PERSON_NAME] [PHONE_NUMBER] [EMAIL_ADDRESS][DOMAIN_NAME]" at bounding box center [476, 219] width 373 height 16
click at [186, 266] on textarea at bounding box center [188, 262] width 161 height 29
paste textarea "**********"
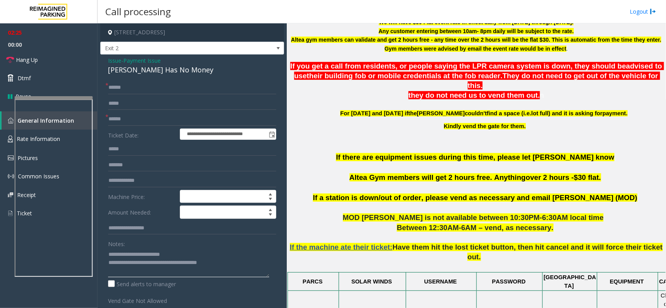
scroll to position [89, 0]
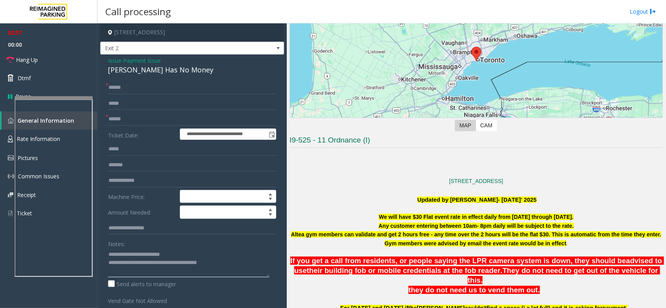
click at [231, 266] on textarea at bounding box center [188, 262] width 161 height 29
click at [134, 157] on form "**********" at bounding box center [192, 193] width 168 height 224
click at [135, 173] on form "**********" at bounding box center [192, 193] width 168 height 224
click at [137, 182] on input "text" at bounding box center [192, 180] width 168 height 13
click at [230, 264] on textarea at bounding box center [188, 262] width 161 height 29
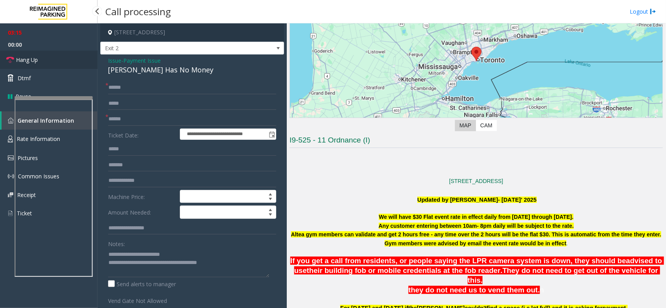
click at [59, 63] on link "Hang Up" at bounding box center [48, 60] width 97 height 18
click at [246, 264] on textarea at bounding box center [188, 262] width 161 height 29
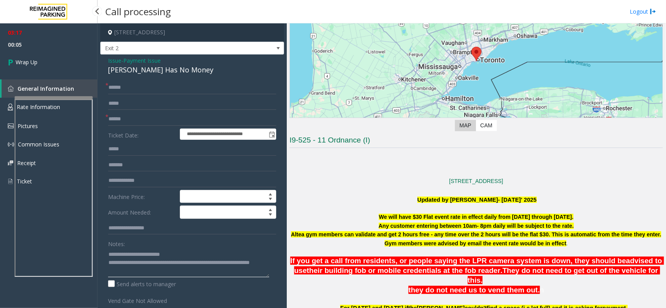
type textarea "**********"
click at [87, 79] on div "03:17 00:05 Wrap Up General Information Rate Information Pictures Common Issues…" at bounding box center [48, 110] width 97 height 174
click at [69, 67] on link "Wrap Up" at bounding box center [48, 62] width 97 height 23
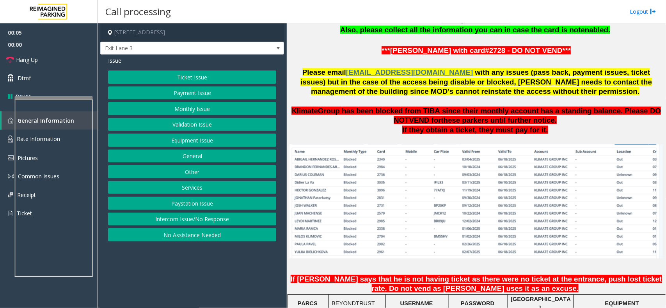
scroll to position [634, 0]
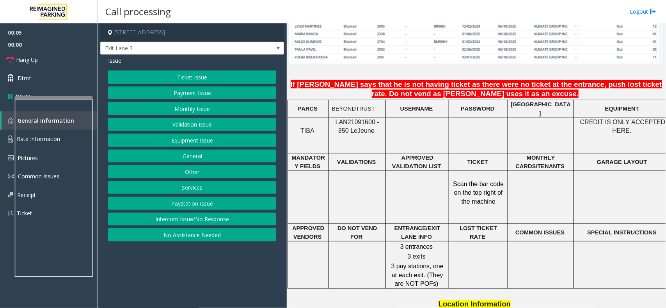
click at [347, 125] on span "LAN21091600 - 850 Le" at bounding box center [357, 126] width 44 height 15
click at [350, 119] on span "LAN21091600 - 850 Le" at bounding box center [357, 126] width 44 height 15
click at [196, 110] on button "Monthly Issue" at bounding box center [192, 108] width 168 height 13
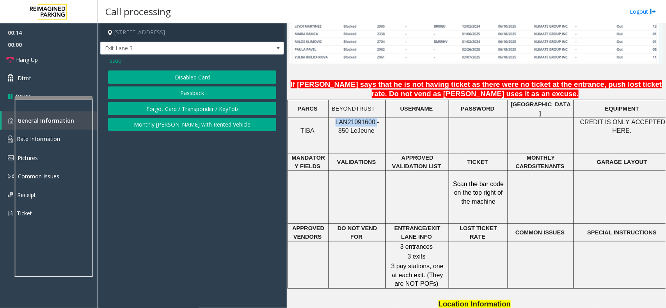
click at [200, 94] on button "Passback" at bounding box center [192, 93] width 168 height 13
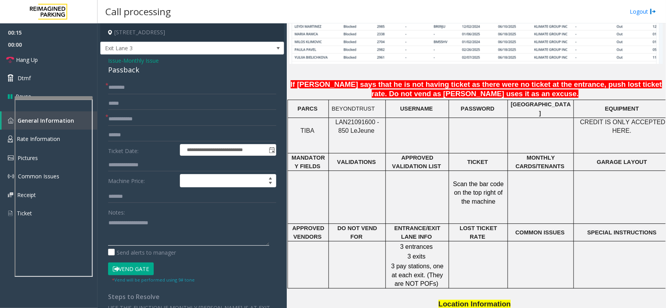
click at [152, 230] on textarea at bounding box center [188, 231] width 161 height 29
click at [129, 76] on div "**********" at bounding box center [192, 241] width 184 height 372
click at [129, 75] on div "Passback" at bounding box center [192, 70] width 168 height 11
click at [149, 225] on textarea at bounding box center [188, 231] width 161 height 29
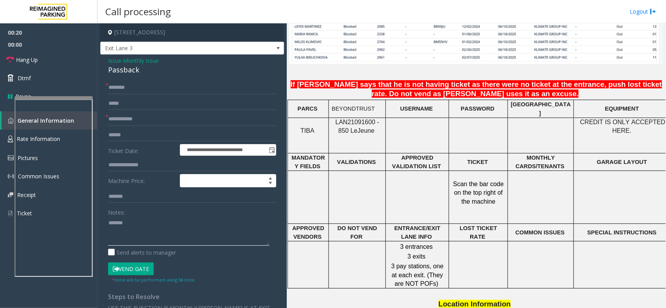
paste textarea "*********"
type textarea "**********"
click at [139, 115] on input "text" at bounding box center [192, 119] width 168 height 13
type input "****"
click at [141, 95] on form "**********" at bounding box center [192, 182] width 168 height 203
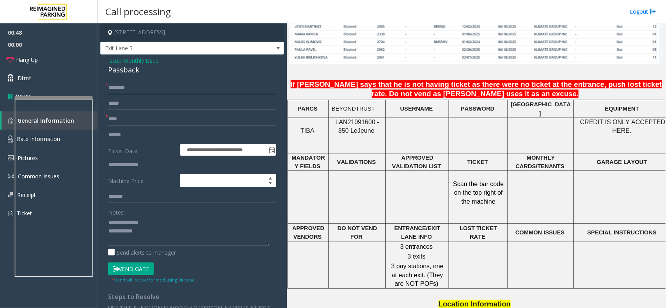
click at [141, 92] on input "text" at bounding box center [192, 87] width 168 height 13
paste input "******"
click at [164, 85] on input "******" at bounding box center [192, 87] width 168 height 13
paste input "**********"
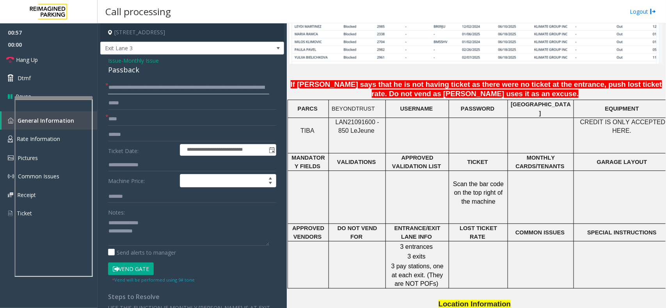
click at [173, 94] on input "**********" at bounding box center [188, 87] width 161 height 13
click at [141, 269] on button "Vend Gate" at bounding box center [131, 269] width 46 height 13
click at [158, 235] on textarea at bounding box center [188, 231] width 161 height 29
click at [153, 88] on input "******" at bounding box center [188, 87] width 161 height 13
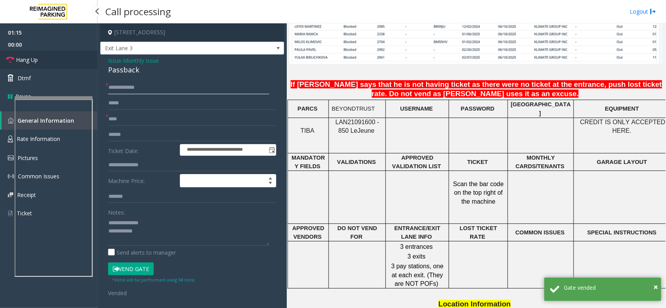
type input "**********"
click at [69, 59] on link "Hang Up" at bounding box center [48, 60] width 97 height 18
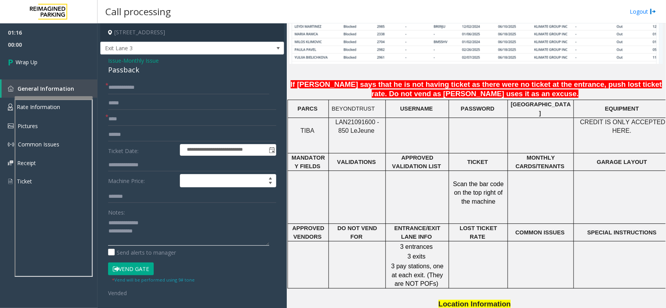
click at [174, 233] on textarea at bounding box center [188, 231] width 161 height 29
type textarea "**********"
click at [55, 58] on link "Wrap Up" at bounding box center [48, 62] width 97 height 23
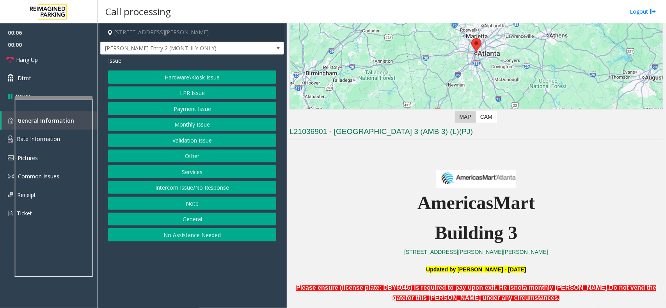
scroll to position [341, 0]
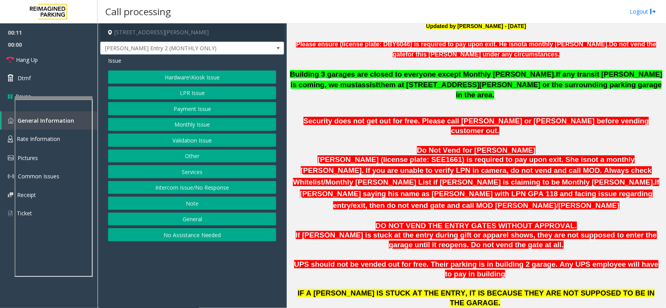
click at [211, 186] on button "Intercom Issue/No Response" at bounding box center [192, 187] width 168 height 13
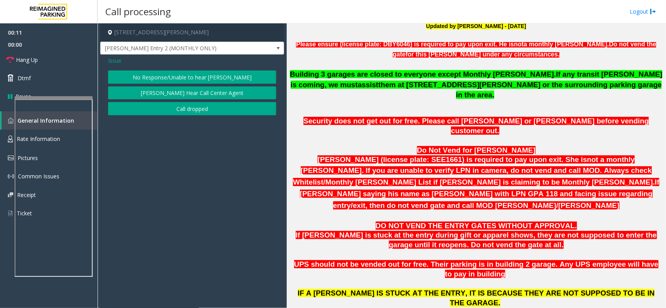
click at [208, 73] on button "No Response/Unable to hear [PERSON_NAME]" at bounding box center [192, 77] width 168 height 13
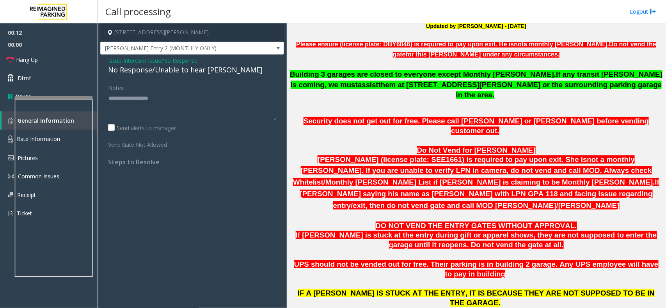
click at [205, 71] on div "No Response/Unable to hear [PERSON_NAME]" at bounding box center [192, 70] width 168 height 11
click at [241, 101] on textarea at bounding box center [192, 106] width 168 height 29
type textarea "**********"
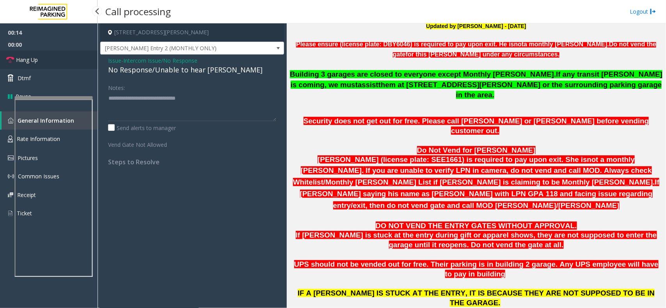
click at [45, 56] on link "Hang Up" at bounding box center [48, 60] width 97 height 18
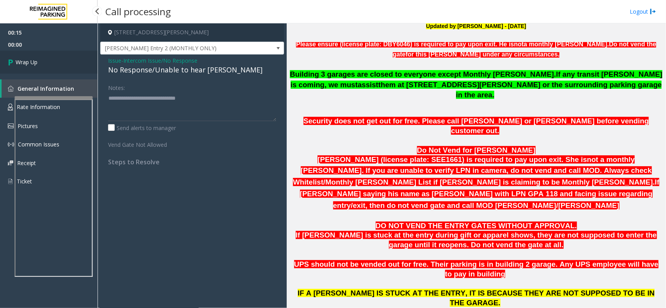
click at [45, 56] on link "Wrap Up" at bounding box center [48, 62] width 97 height 23
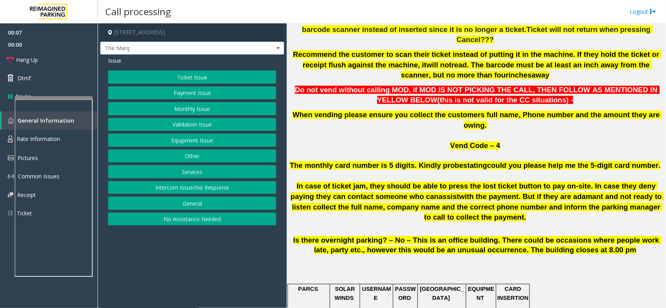
scroll to position [536, 0]
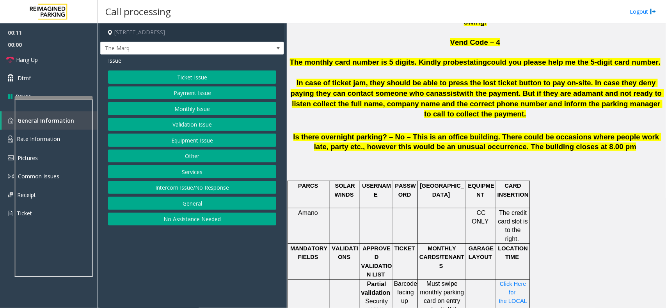
click at [211, 92] on button "Payment Issue" at bounding box center [192, 93] width 168 height 13
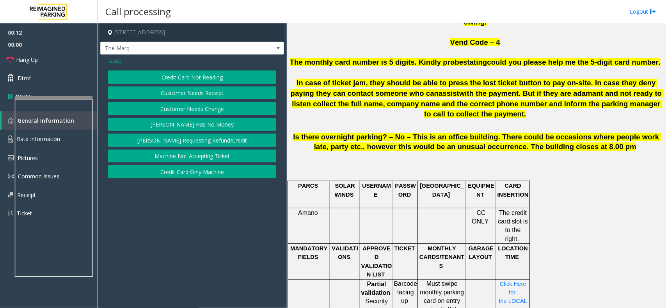
click at [227, 74] on button "Credit Card Not Reading" at bounding box center [192, 77] width 168 height 13
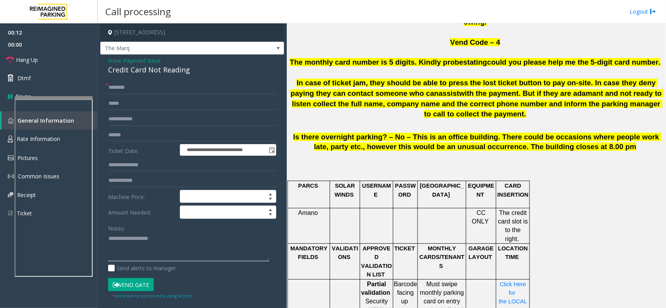
click at [161, 243] on textarea at bounding box center [188, 247] width 161 height 29
click at [154, 74] on div "Credit Card Not Reading" at bounding box center [192, 70] width 168 height 11
click at [174, 248] on textarea at bounding box center [188, 247] width 161 height 29
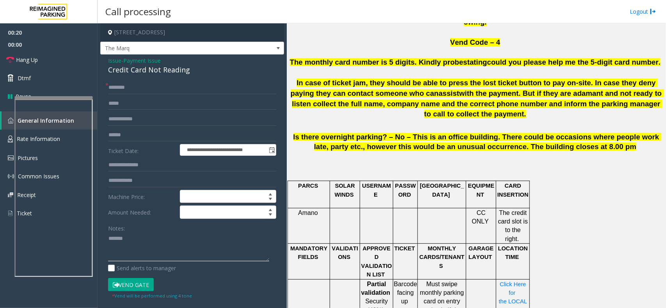
paste textarea "**********"
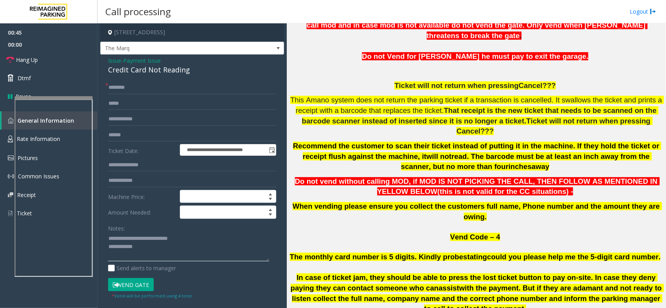
scroll to position [146, 0]
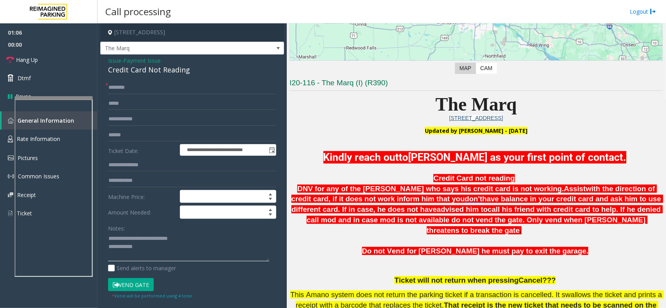
type textarea "**********"
click at [124, 81] on div "**********" at bounding box center [192, 224] width 184 height 338
click at [124, 82] on input "text" at bounding box center [192, 87] width 168 height 13
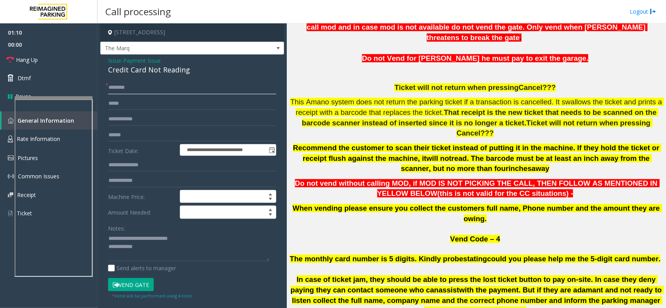
scroll to position [341, 0]
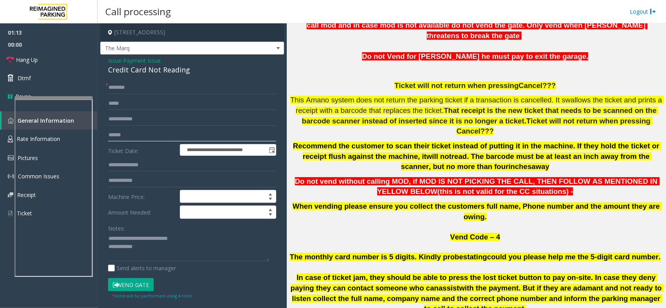
click at [139, 141] on input "text" at bounding box center [192, 135] width 168 height 13
click at [163, 135] on input "text" at bounding box center [192, 135] width 168 height 13
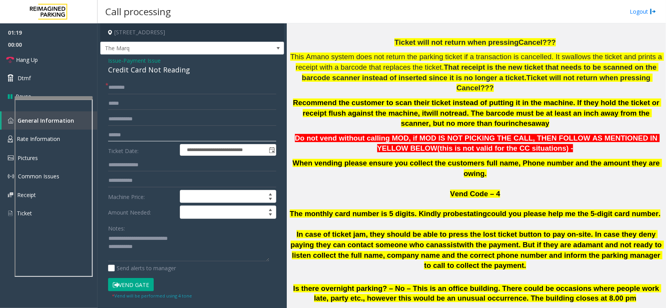
scroll to position [292, 0]
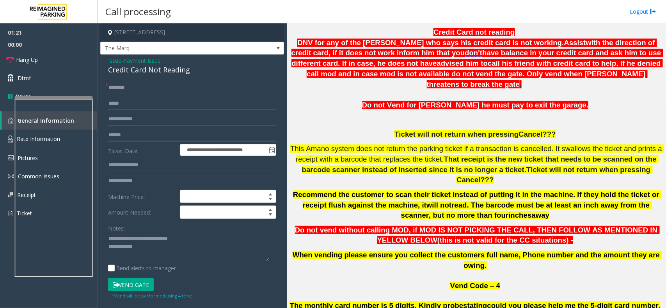
click at [135, 135] on input "text" at bounding box center [192, 135] width 168 height 13
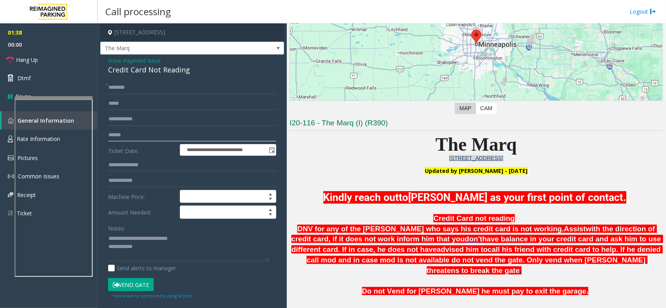
scroll to position [195, 0]
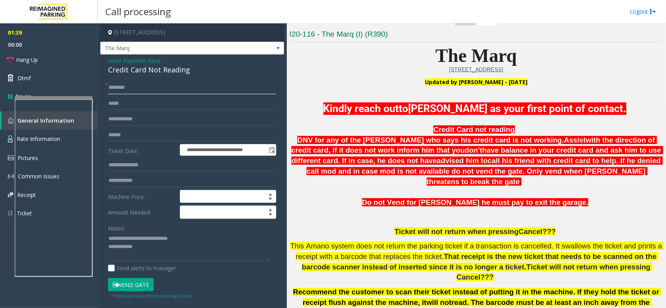
click at [118, 84] on input "text" at bounding box center [192, 87] width 168 height 13
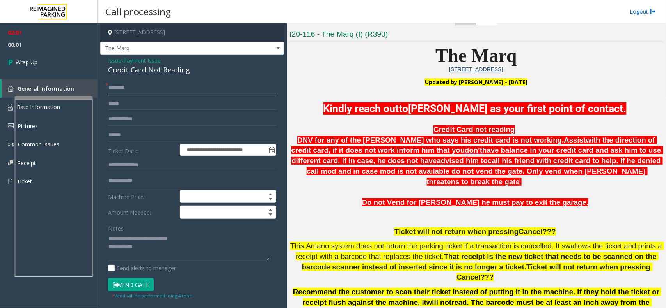
type input "********"
click at [158, 248] on textarea at bounding box center [188, 247] width 161 height 29
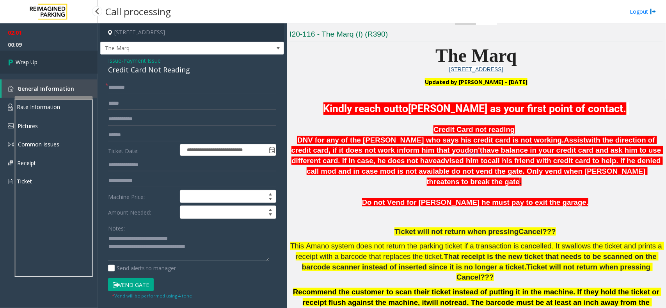
type textarea "**********"
click at [40, 58] on link "Wrap Up" at bounding box center [48, 62] width 97 height 23
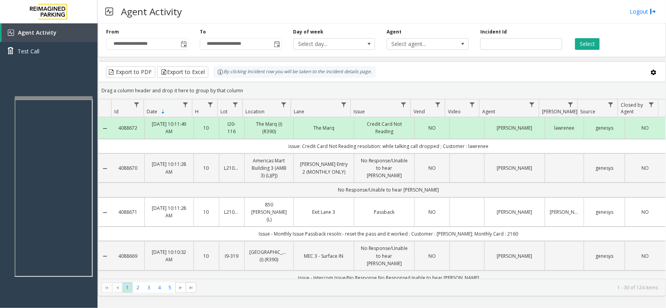
drag, startPoint x: 252, startPoint y: 88, endPoint x: 193, endPoint y: 66, distance: 62.9
click at [193, 66] on kendo-grid "Export to PDF Export to Excel By clicking Incident row you will be taken to the…" at bounding box center [382, 178] width 568 height 235
click at [256, 90] on div "Drag a column header and drop it here to group by that column" at bounding box center [381, 91] width 567 height 14
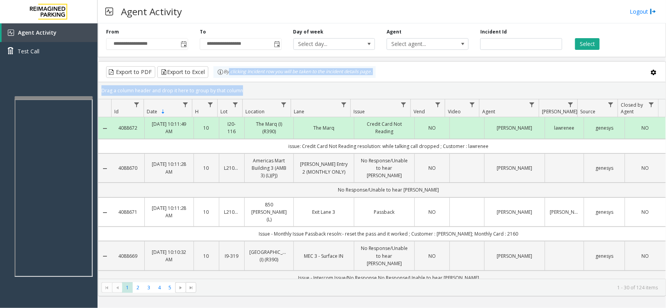
drag, startPoint x: 256, startPoint y: 90, endPoint x: 228, endPoint y: 79, distance: 30.0
click at [228, 79] on kendo-grid "Export to PDF Export to Excel By clicking Incident row you will be taken to the…" at bounding box center [382, 178] width 568 height 235
click at [230, 80] on kendo-grid-toolbar "Export to PDF Export to Excel By clicking Incident row you will be taken to the…" at bounding box center [381, 72] width 567 height 21
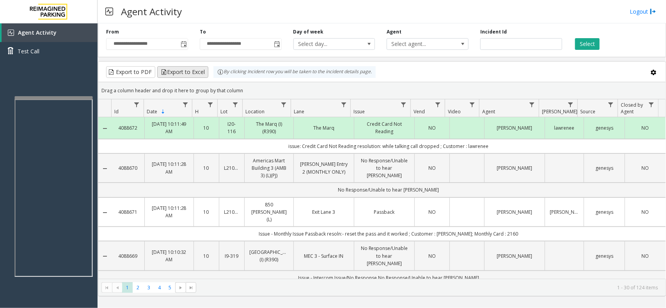
drag, startPoint x: 255, startPoint y: 85, endPoint x: 198, endPoint y: 75, distance: 58.1
click at [198, 75] on kendo-grid "Export to PDF Export to Excel By clicking Incident row you will be taken to the…" at bounding box center [382, 178] width 568 height 235
click at [251, 94] on div "Drag a column header and drop it here to group by that column" at bounding box center [381, 91] width 567 height 14
drag, startPoint x: 266, startPoint y: 85, endPoint x: 184, endPoint y: 83, distance: 81.1
click at [184, 83] on kendo-grid-group-panel "Drag a column header and drop it here to group by that column" at bounding box center [381, 90] width 567 height 17
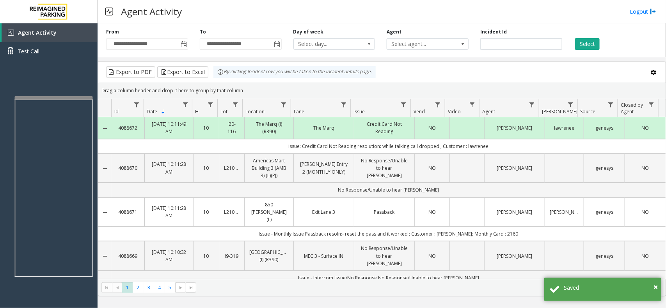
click at [257, 90] on div "Drag a column header and drop it here to group by that column" at bounding box center [381, 91] width 567 height 14
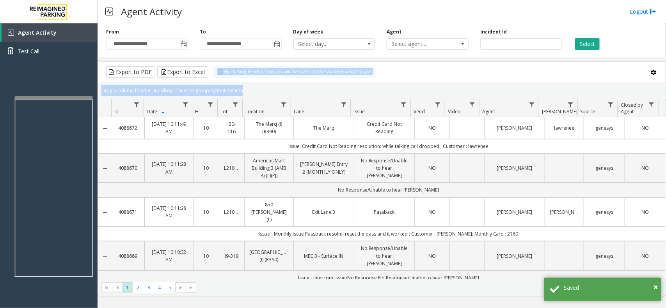
drag, startPoint x: 257, startPoint y: 90, endPoint x: 222, endPoint y: 79, distance: 36.9
click at [222, 79] on kendo-grid "Export to PDF Export to Excel By clicking Incident row you will be taken to the…" at bounding box center [382, 178] width 568 height 235
click at [254, 89] on div "Drag a column header and drop it here to group by that column" at bounding box center [381, 91] width 567 height 14
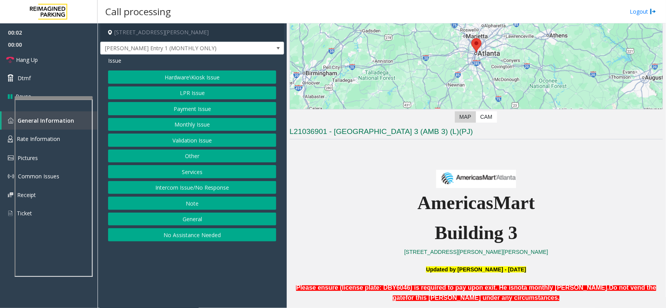
scroll to position [292, 0]
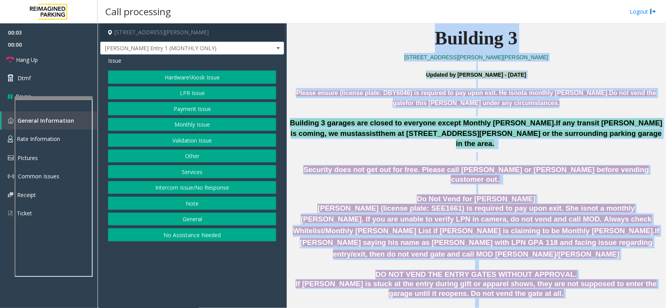
drag, startPoint x: 377, startPoint y: 37, endPoint x: 520, endPoint y: 306, distance: 304.0
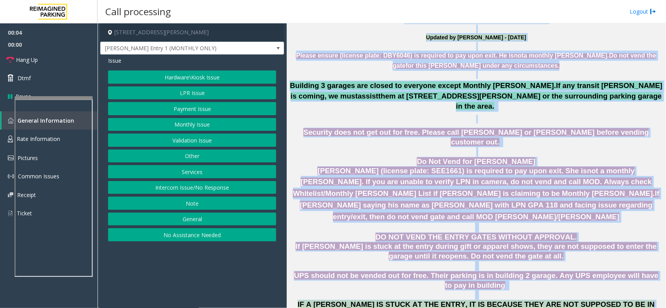
click at [363, 147] on p at bounding box center [476, 152] width 375 height 10
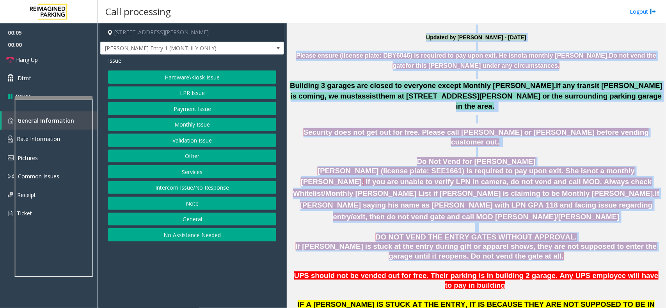
drag, startPoint x: 367, startPoint y: 28, endPoint x: 449, endPoint y: 242, distance: 229.0
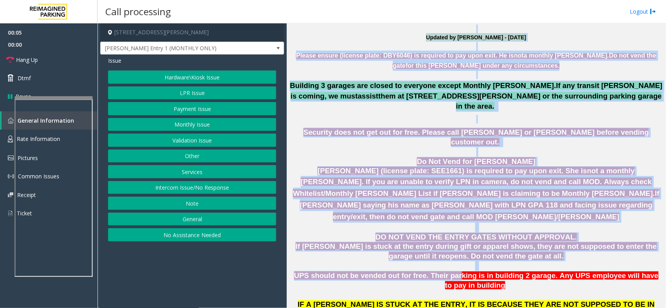
click at [450, 272] on span "UPS should not be vended out for free. Their parking is in building 2 garage. A" at bounding box center [429, 276] width 271 height 8
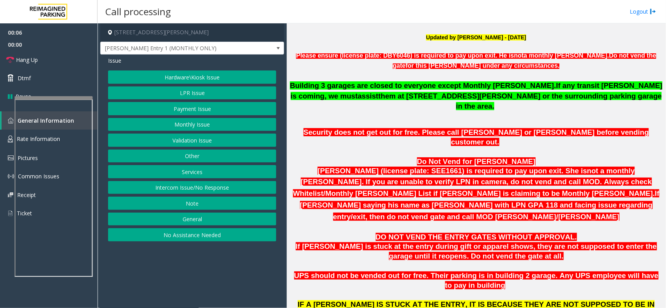
click at [332, 223] on p at bounding box center [476, 228] width 375 height 10
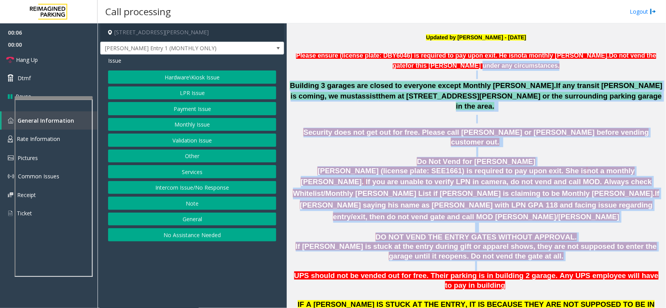
drag, startPoint x: 364, startPoint y: 68, endPoint x: 492, endPoint y: 247, distance: 220.1
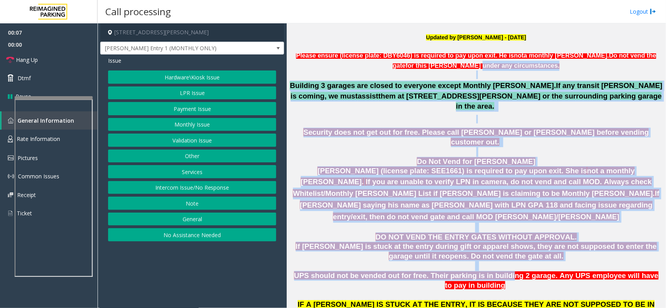
click at [514, 301] on span "IF A [PERSON_NAME] IS STUCK AT THE ENTRY, IT IS BECAUSE THEY ARE NOT SUPPOSED T…" at bounding box center [475, 310] width 357 height 18
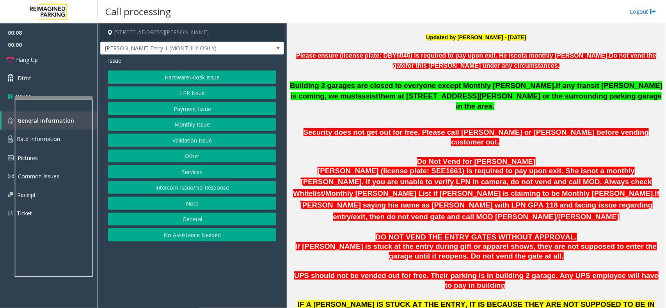
click at [515, 301] on span "IF A [PERSON_NAME] IS STUCK AT THE ENTRY, IT IS BECAUSE THEY ARE NOT SUPPOSED T…" at bounding box center [475, 310] width 357 height 18
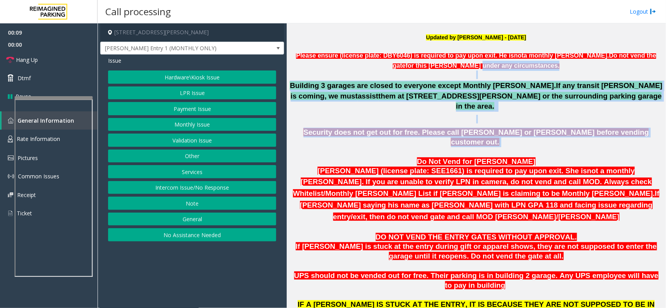
drag, startPoint x: 338, startPoint y: 67, endPoint x: 428, endPoint y: 174, distance: 139.7
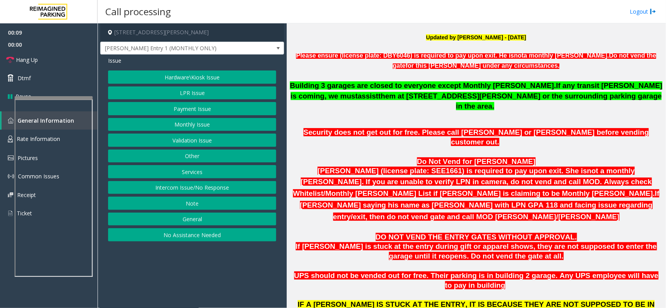
click at [493, 301] on span "IF A [PERSON_NAME] IS STUCK AT THE ENTRY, IT IS BECAUSE THEY ARE NOT SUPPOSED T…" at bounding box center [475, 310] width 357 height 18
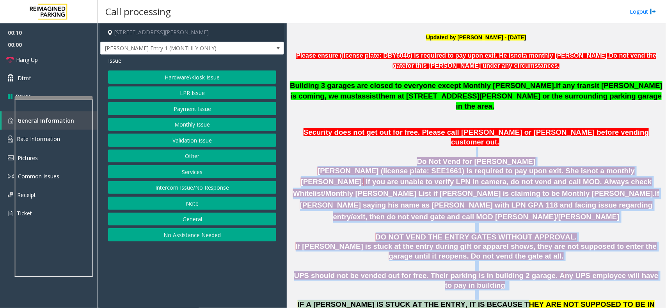
drag, startPoint x: 493, startPoint y: 278, endPoint x: 374, endPoint y: 115, distance: 201.7
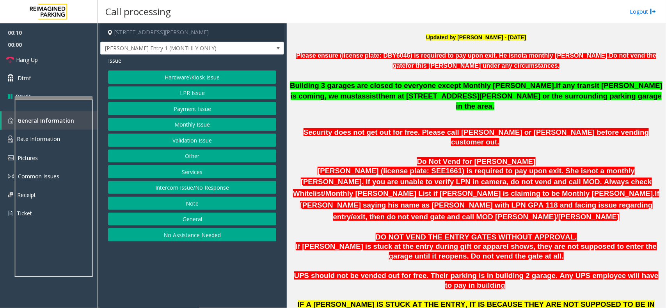
click at [372, 115] on p at bounding box center [475, 119] width 373 height 9
click at [244, 186] on button "Intercom Issue/No Response" at bounding box center [192, 187] width 168 height 13
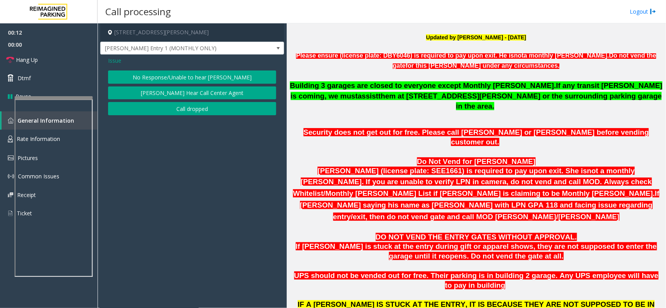
click at [201, 76] on button "No Response/Unable to hear [PERSON_NAME]" at bounding box center [192, 77] width 168 height 13
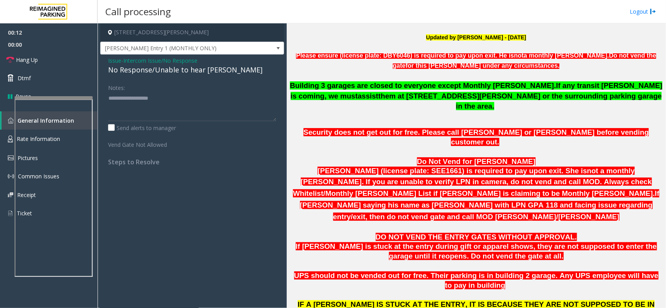
click at [203, 67] on div "No Response/Unable to hear [PERSON_NAME]" at bounding box center [192, 70] width 168 height 11
click at [223, 103] on textarea at bounding box center [192, 106] width 168 height 29
type textarea "**********"
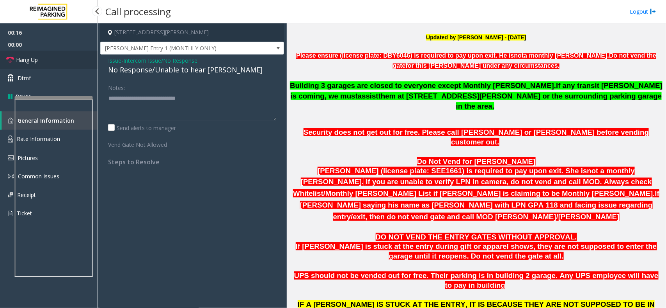
click at [47, 53] on link "Hang Up" at bounding box center [48, 60] width 97 height 18
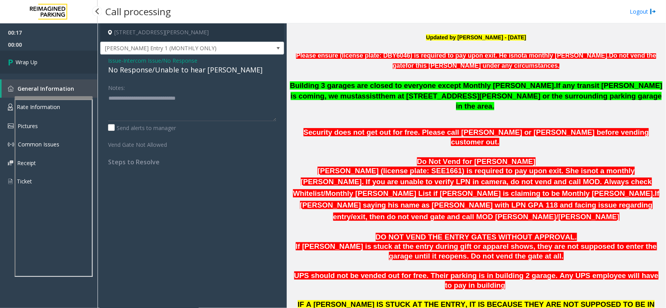
click at [47, 53] on link "Wrap Up" at bounding box center [48, 62] width 97 height 23
